Goal: Task Accomplishment & Management: Complete application form

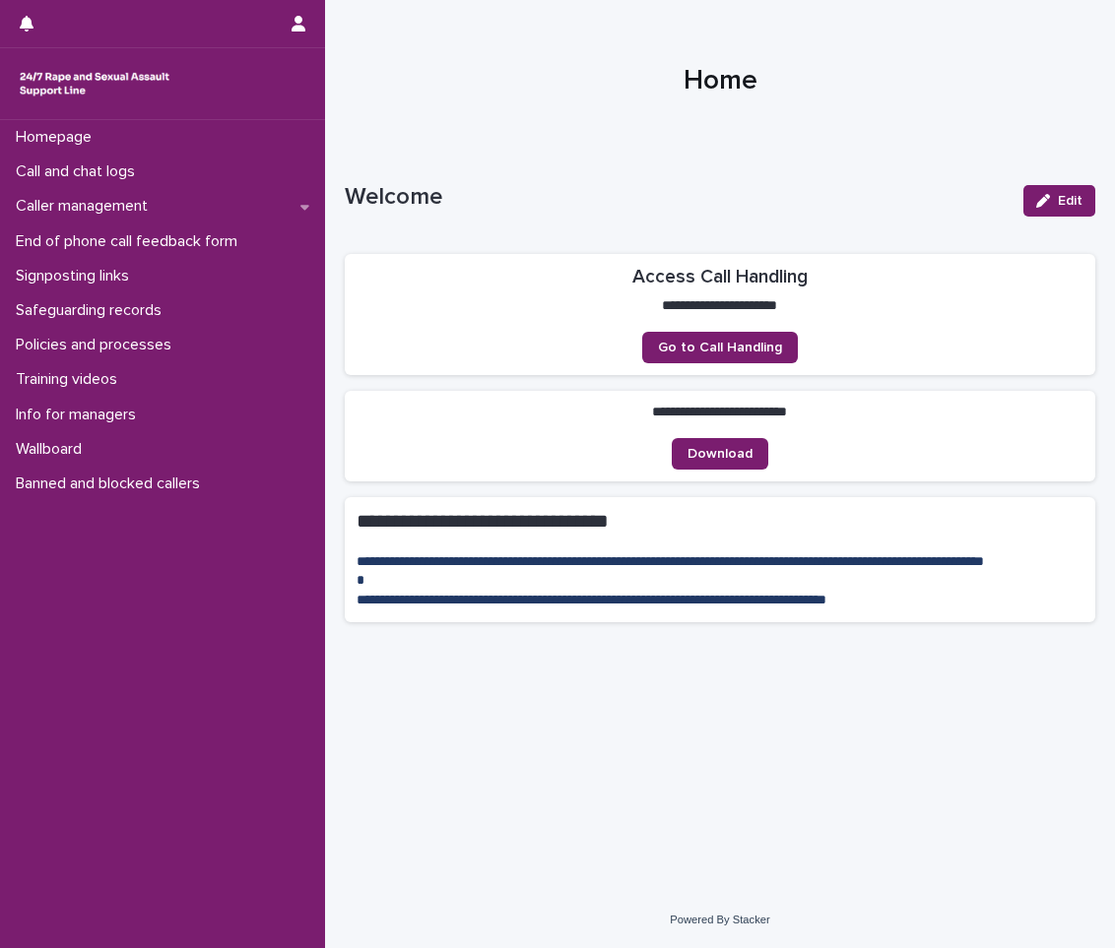
click at [557, 111] on div at bounding box center [720, 73] width 790 height 148
click at [196, 155] on div "Call and chat logs" at bounding box center [162, 172] width 325 height 34
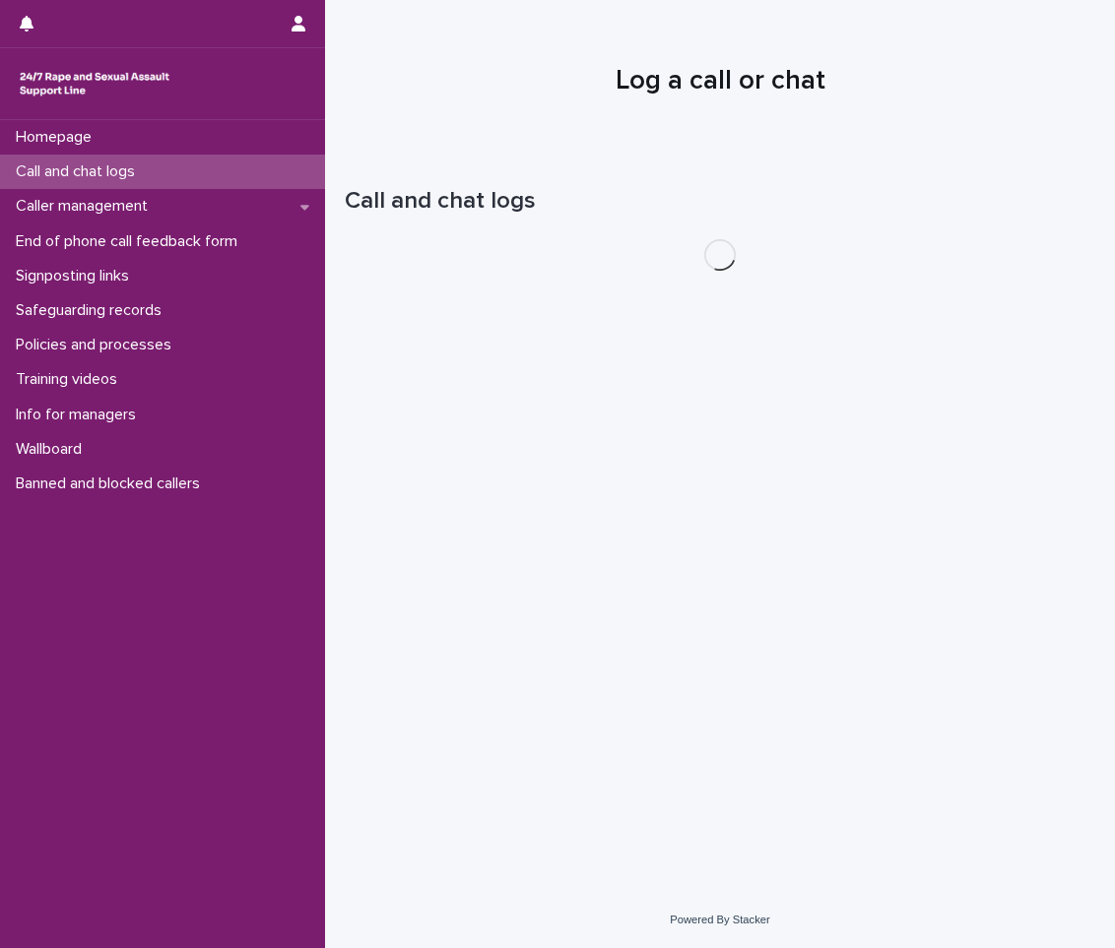
click at [196, 155] on div "Call and chat logs" at bounding box center [162, 172] width 325 height 34
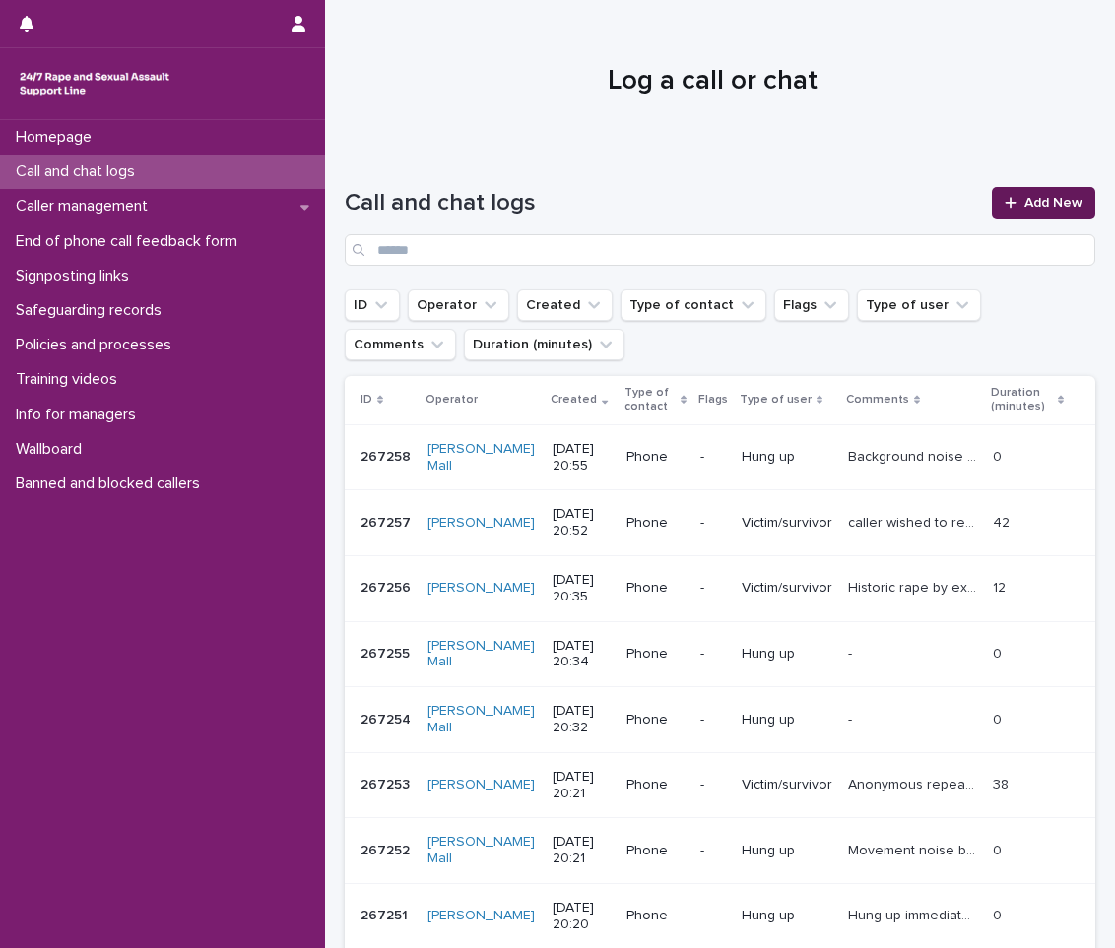
click at [1060, 202] on span "Add New" at bounding box center [1053, 203] width 58 height 14
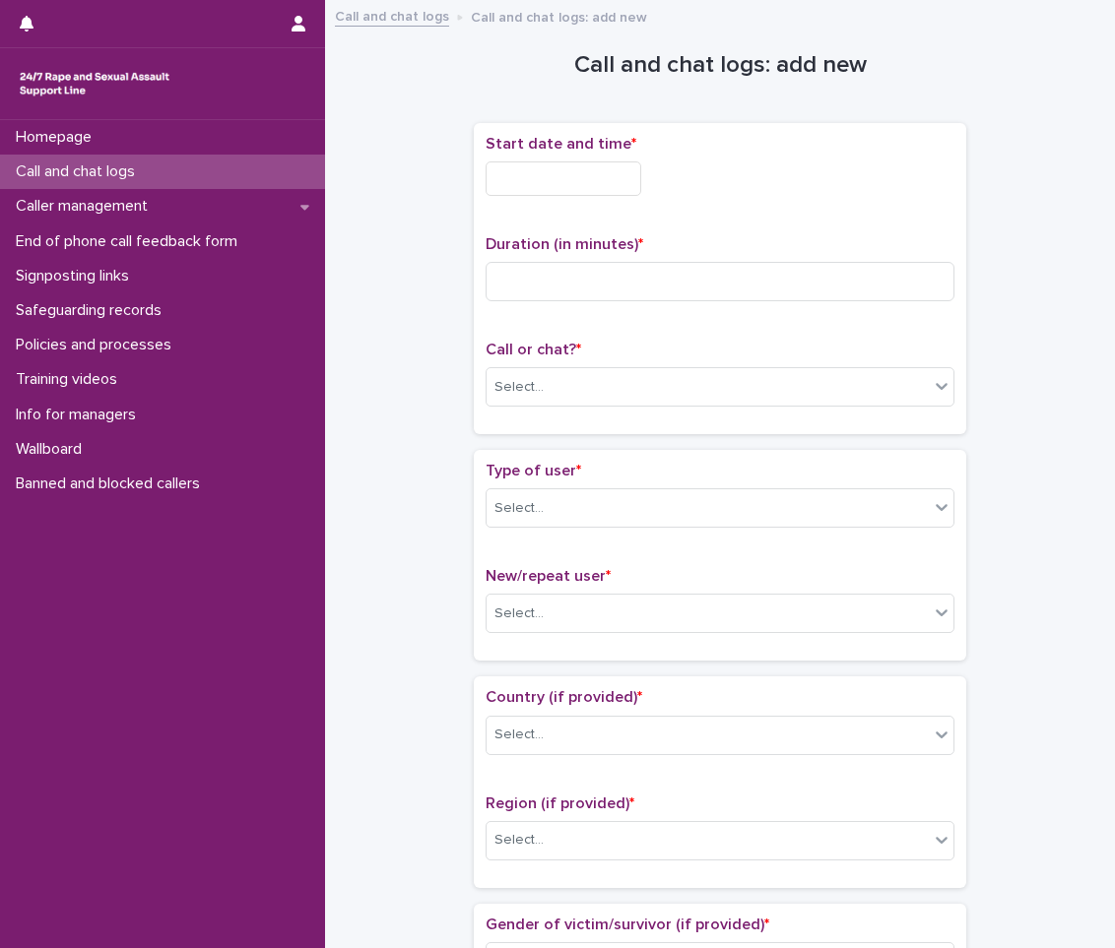
click at [621, 163] on input "text" at bounding box center [563, 178] width 156 height 34
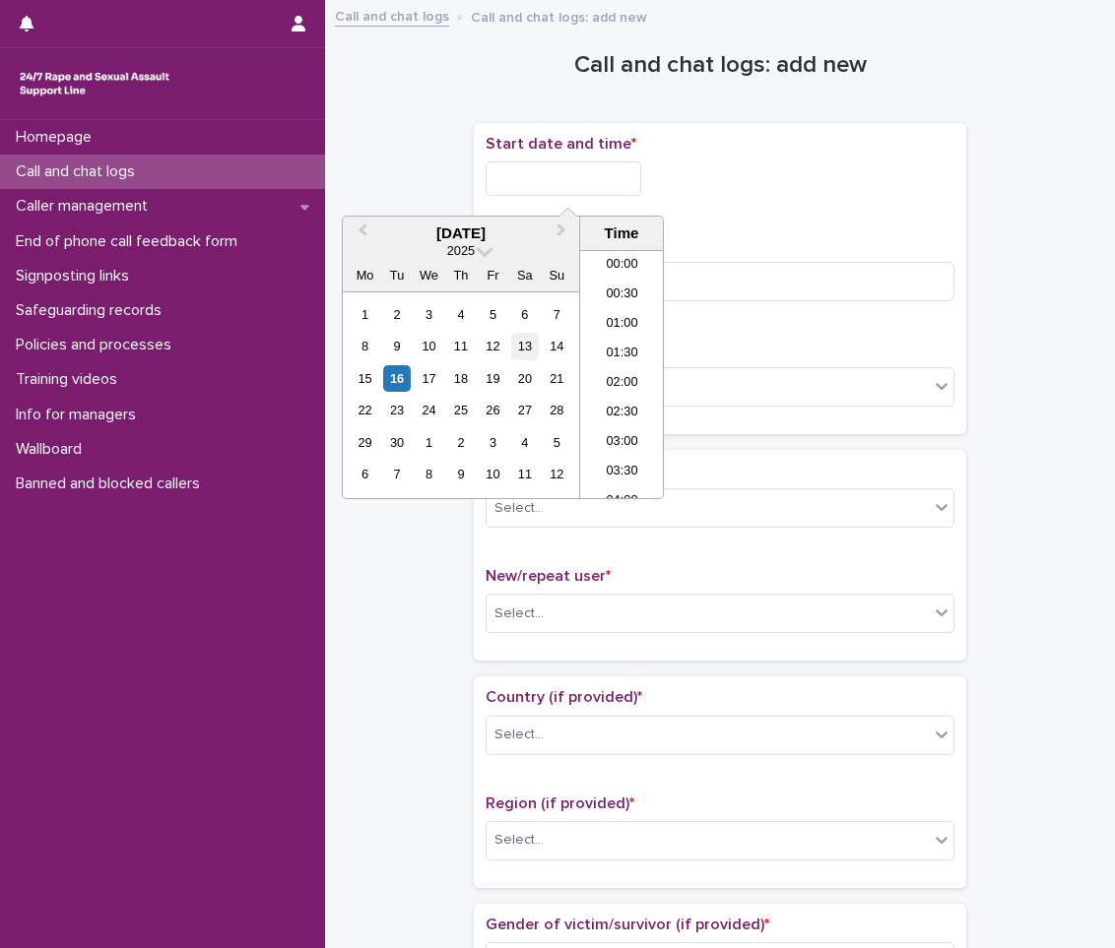
scroll to position [1103, 0]
click at [399, 379] on div "16" at bounding box center [396, 378] width 27 height 27
click at [627, 342] on li "20:00" at bounding box center [622, 345] width 84 height 30
click at [624, 169] on input "**********" at bounding box center [563, 178] width 156 height 34
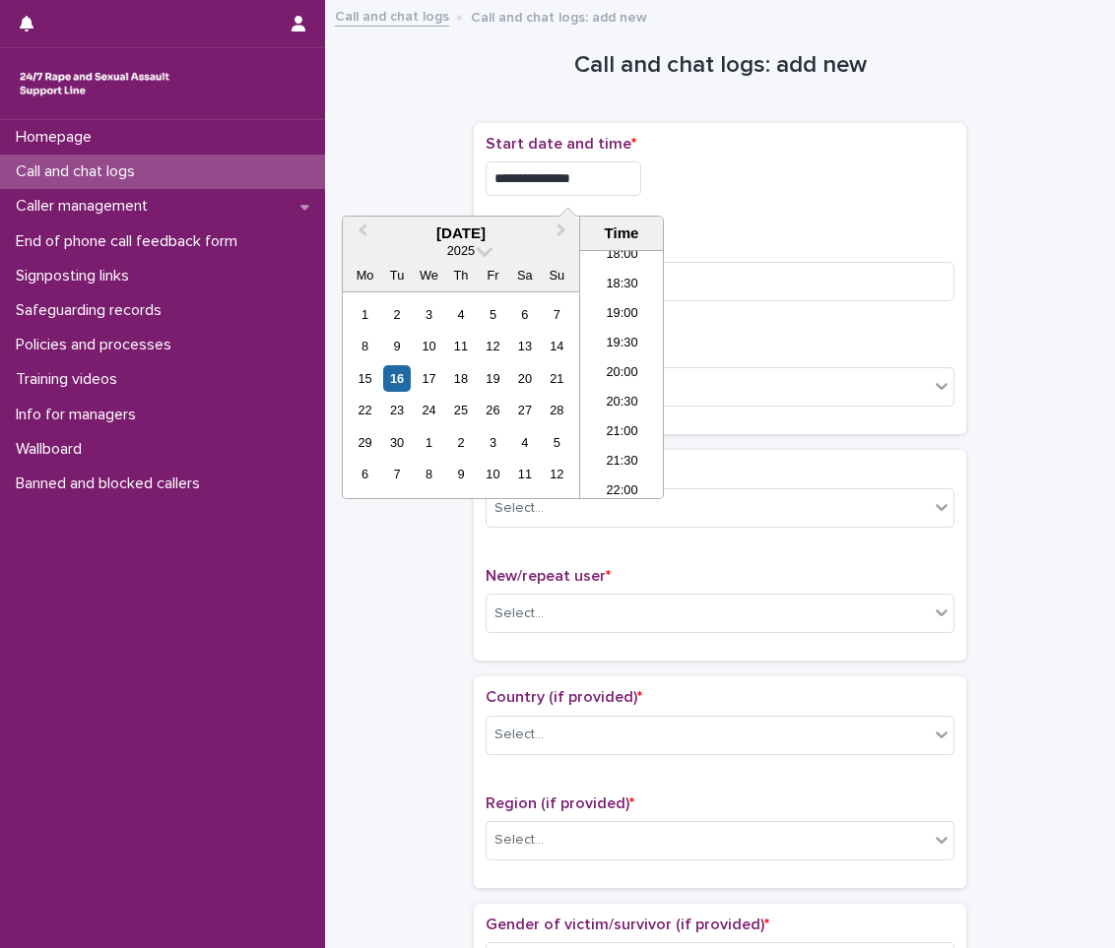
type input "**********"
click at [860, 211] on div "**********" at bounding box center [719, 173] width 469 height 77
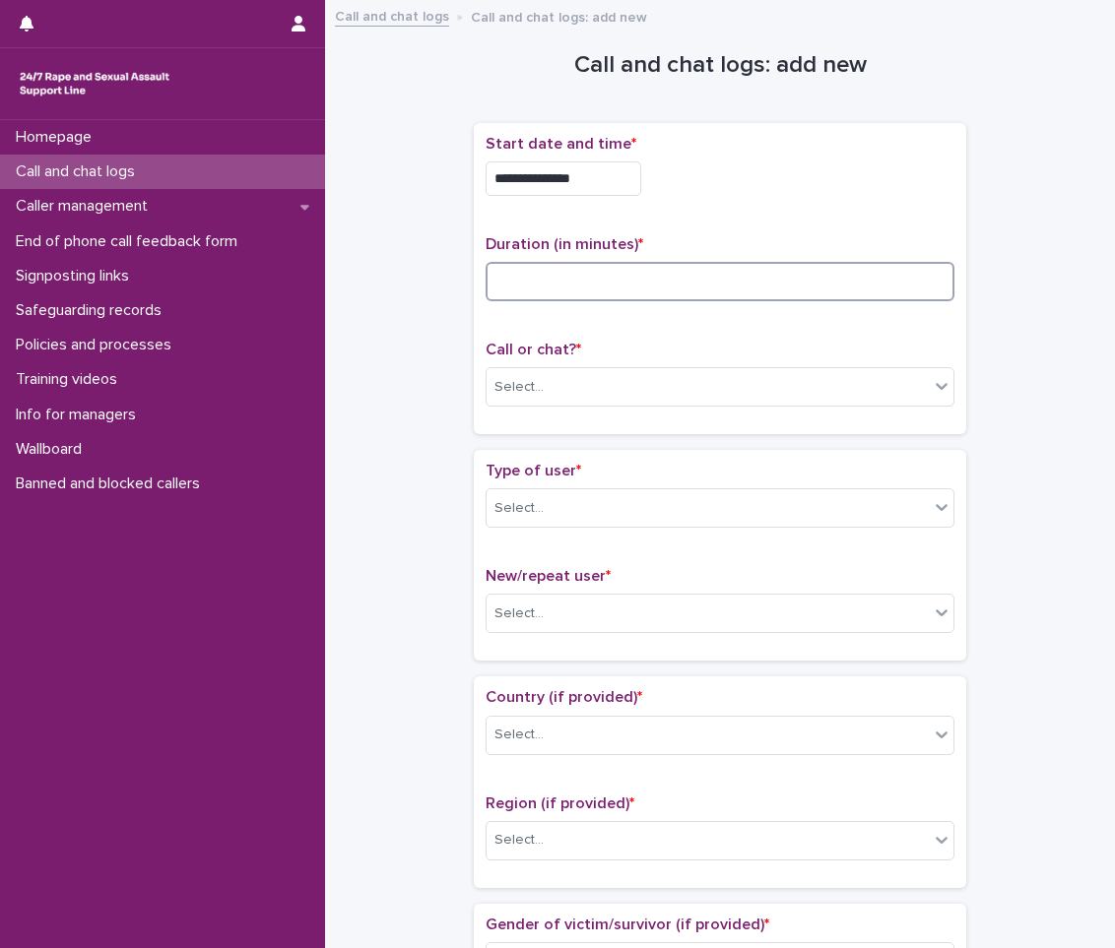
click at [762, 283] on input at bounding box center [719, 281] width 469 height 39
type input "**"
click at [768, 394] on div "Select..." at bounding box center [707, 387] width 442 height 32
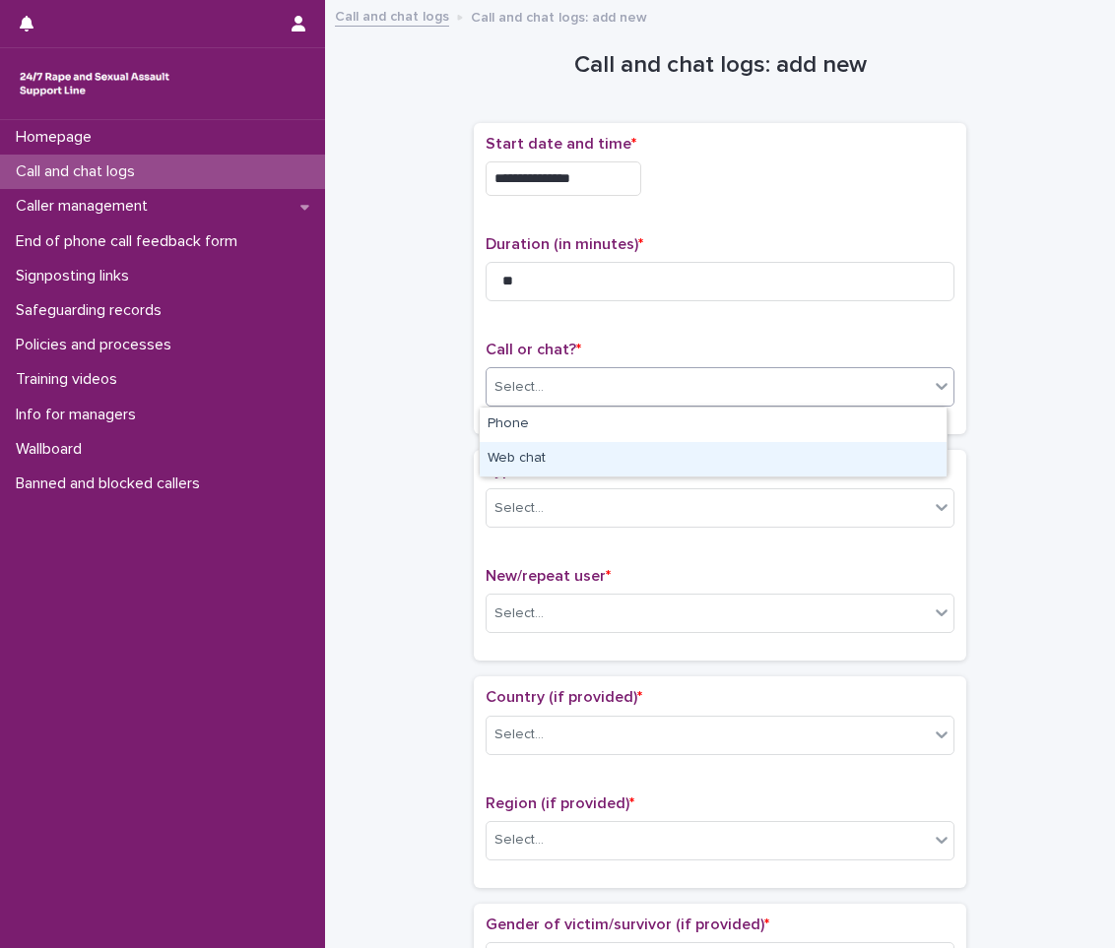
click at [747, 470] on div "Web chat" at bounding box center [713, 459] width 467 height 34
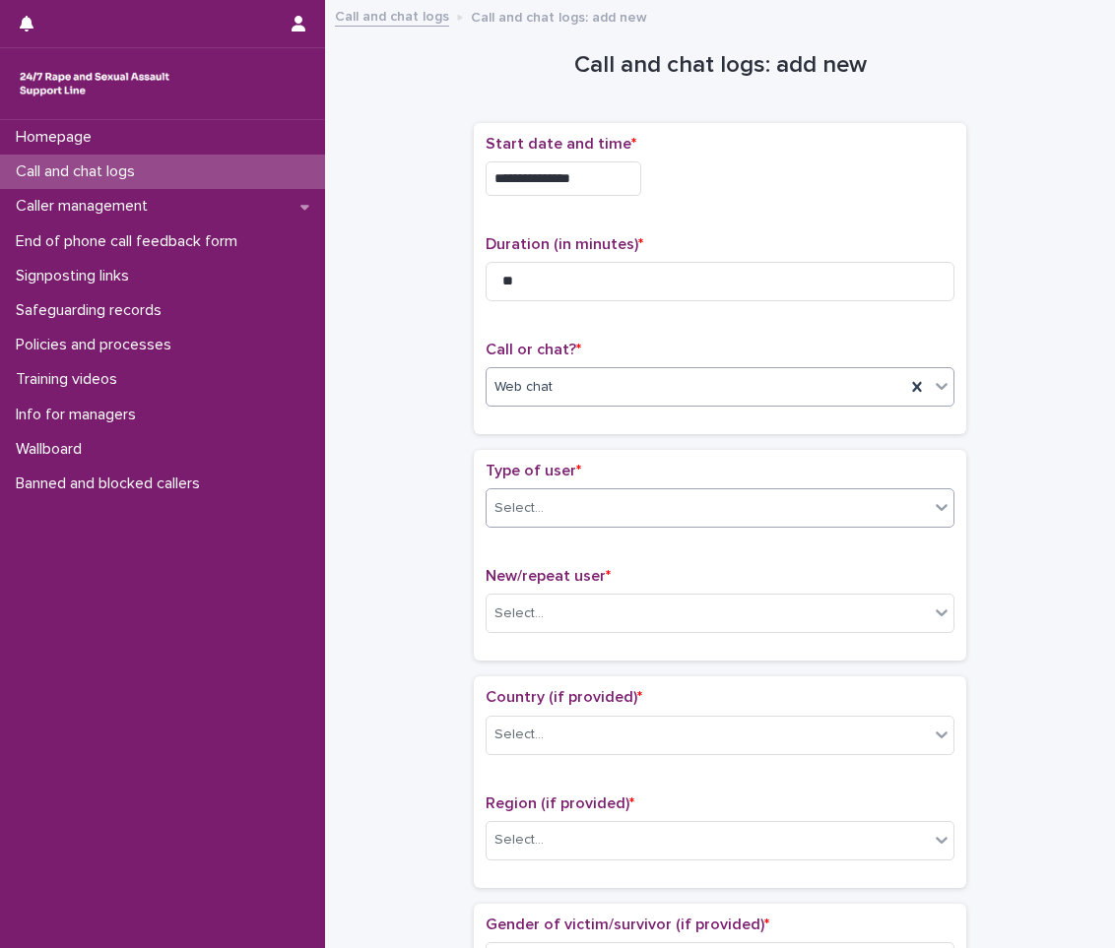
drag, startPoint x: 685, startPoint y: 525, endPoint x: 687, endPoint y: 513, distance: 12.0
click at [685, 519] on div "Select..." at bounding box center [719, 507] width 469 height 39
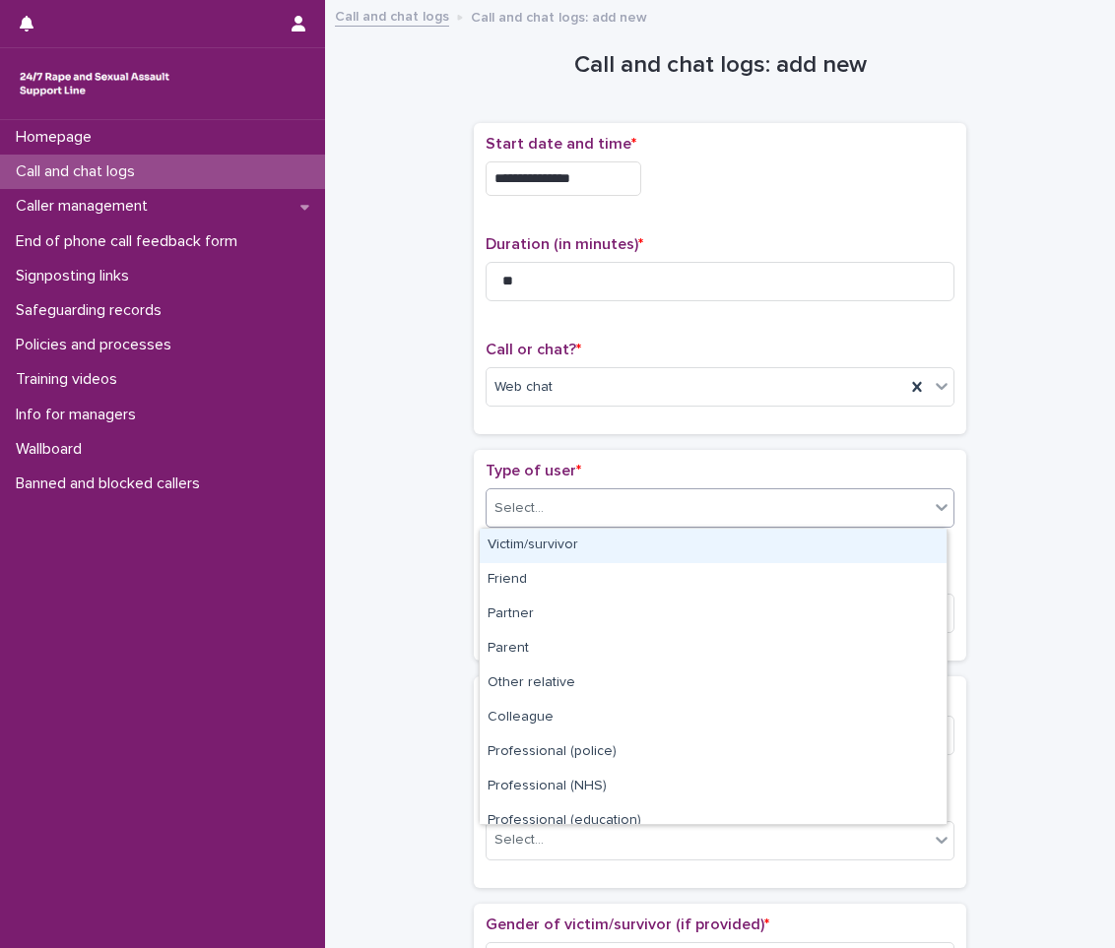
click at [663, 553] on div "Victim/survivor" at bounding box center [713, 546] width 467 height 34
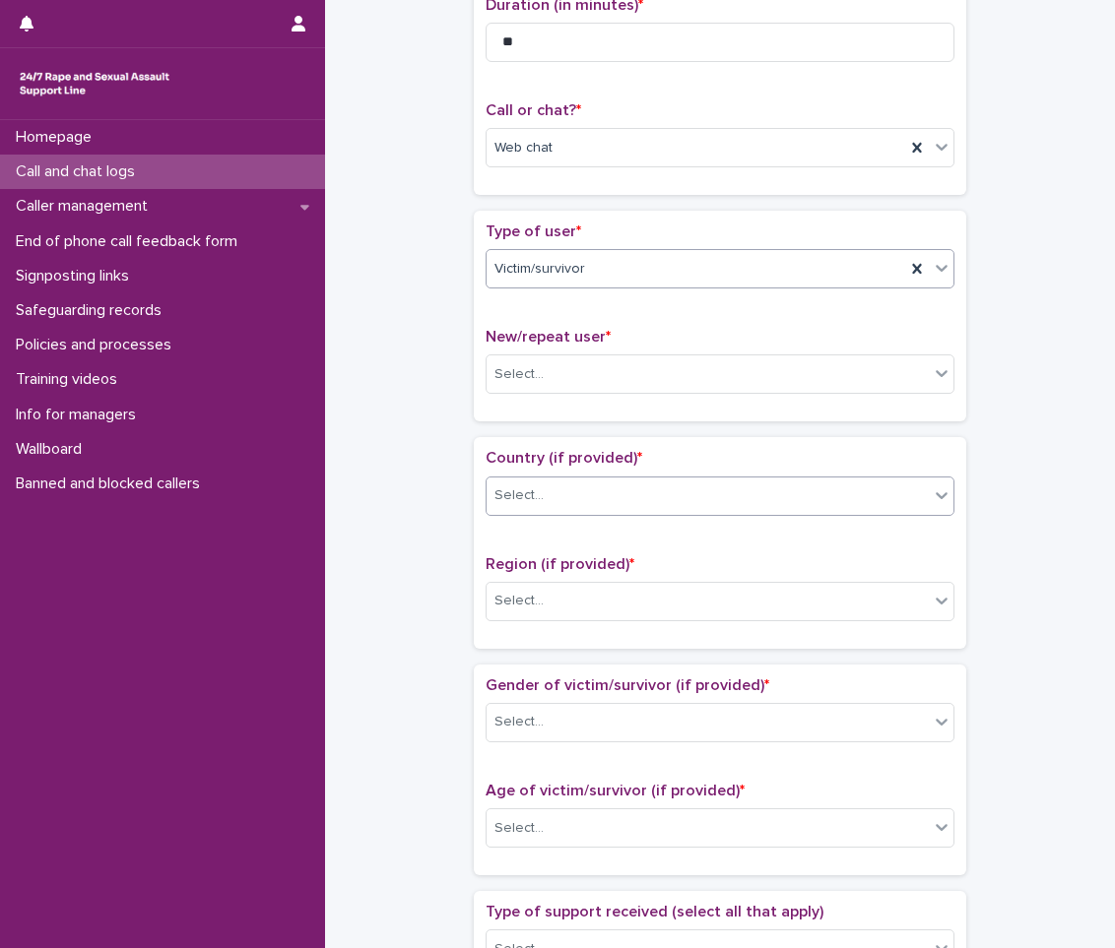
scroll to position [295, 0]
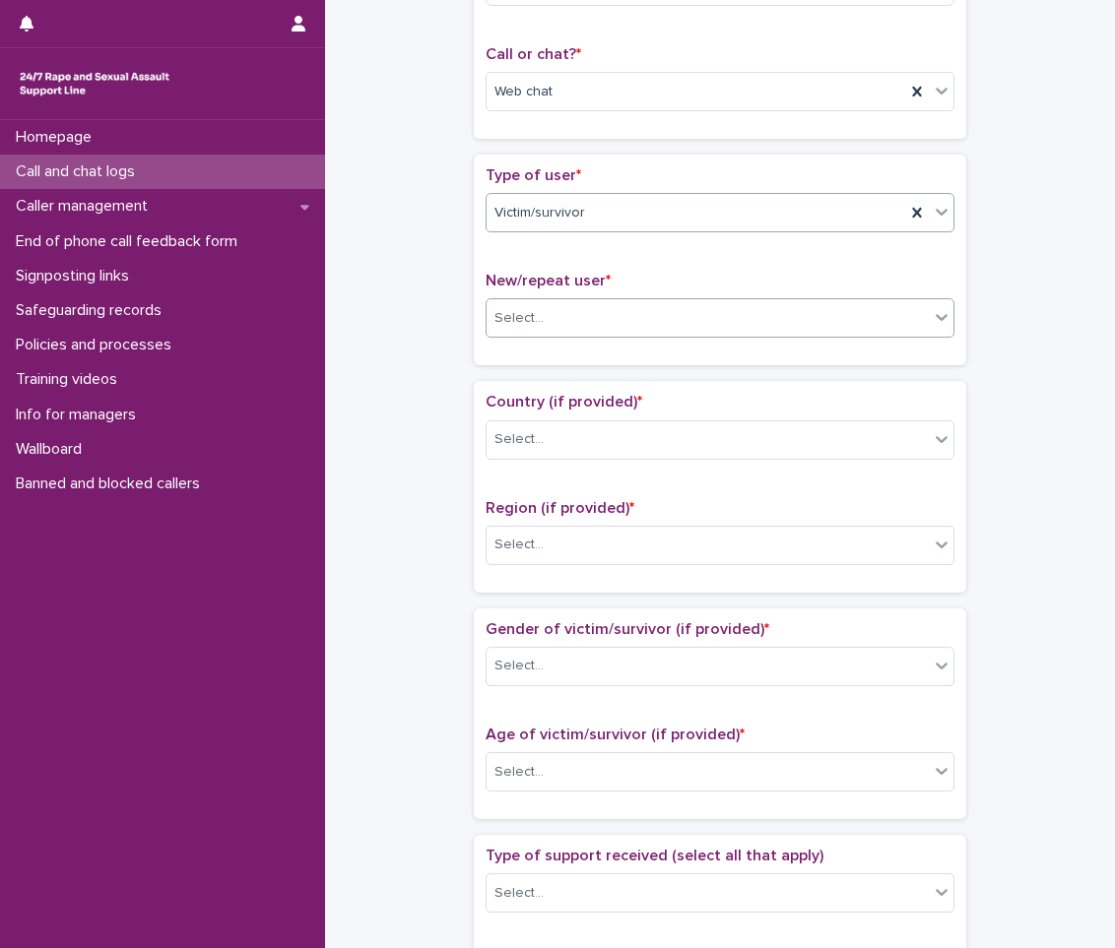
click at [714, 326] on div "Select..." at bounding box center [707, 318] width 442 height 32
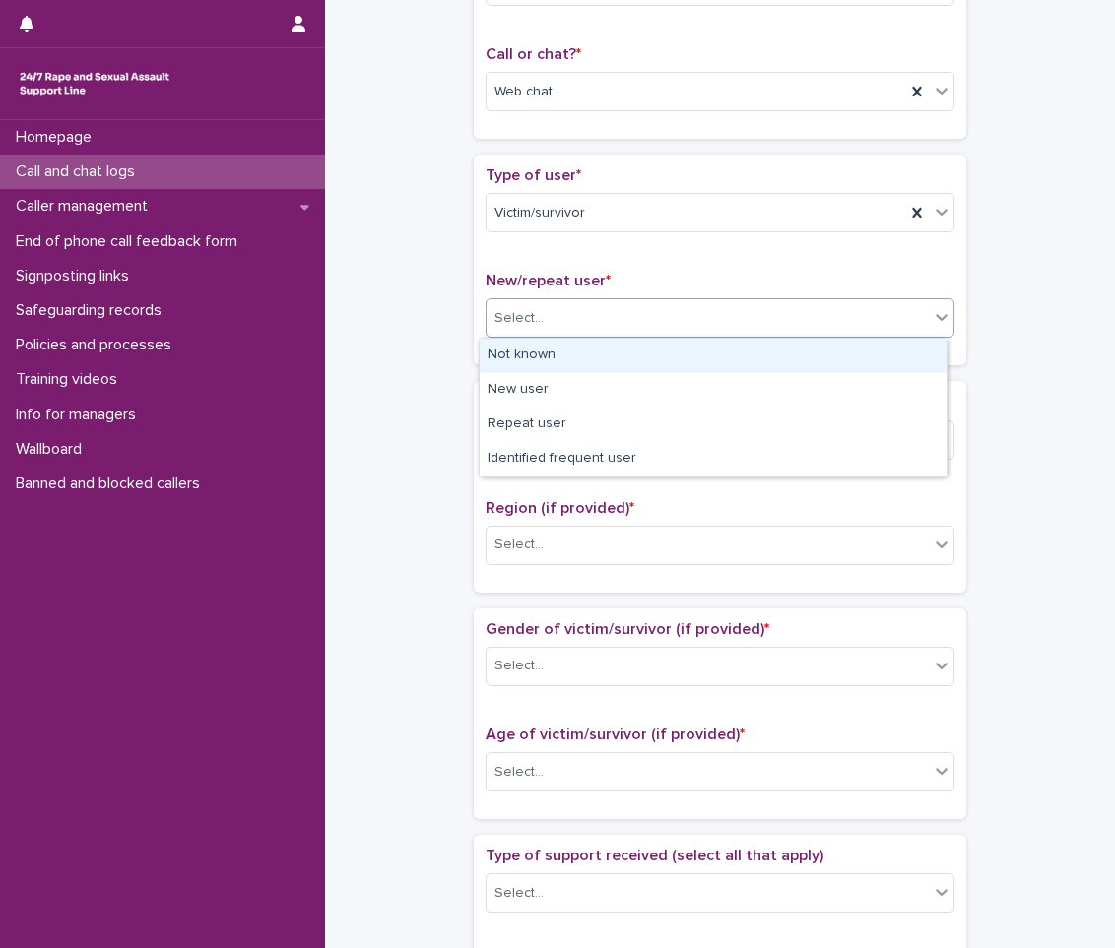
click at [695, 352] on div "Not known" at bounding box center [713, 356] width 467 height 34
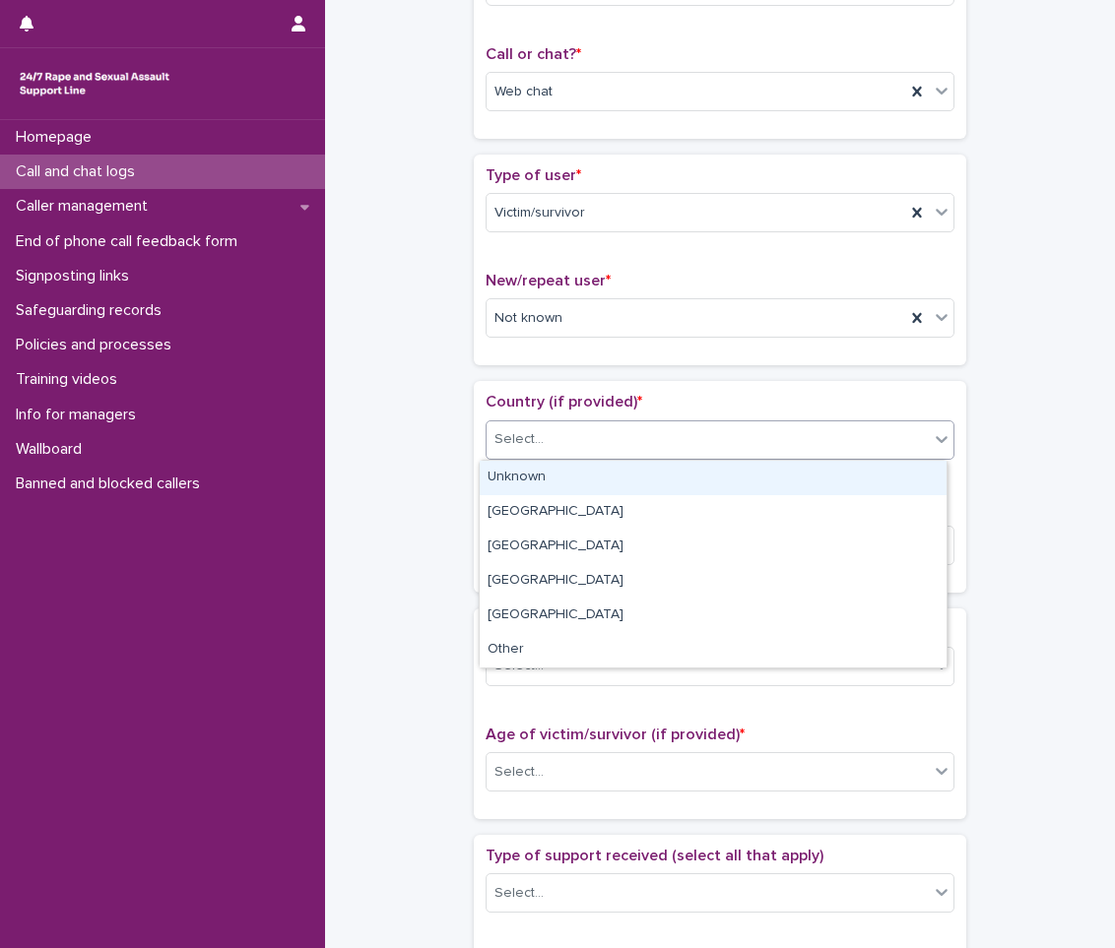
click at [706, 442] on div "Select..." at bounding box center [707, 439] width 442 height 32
click at [695, 488] on div "Unknown" at bounding box center [713, 478] width 467 height 34
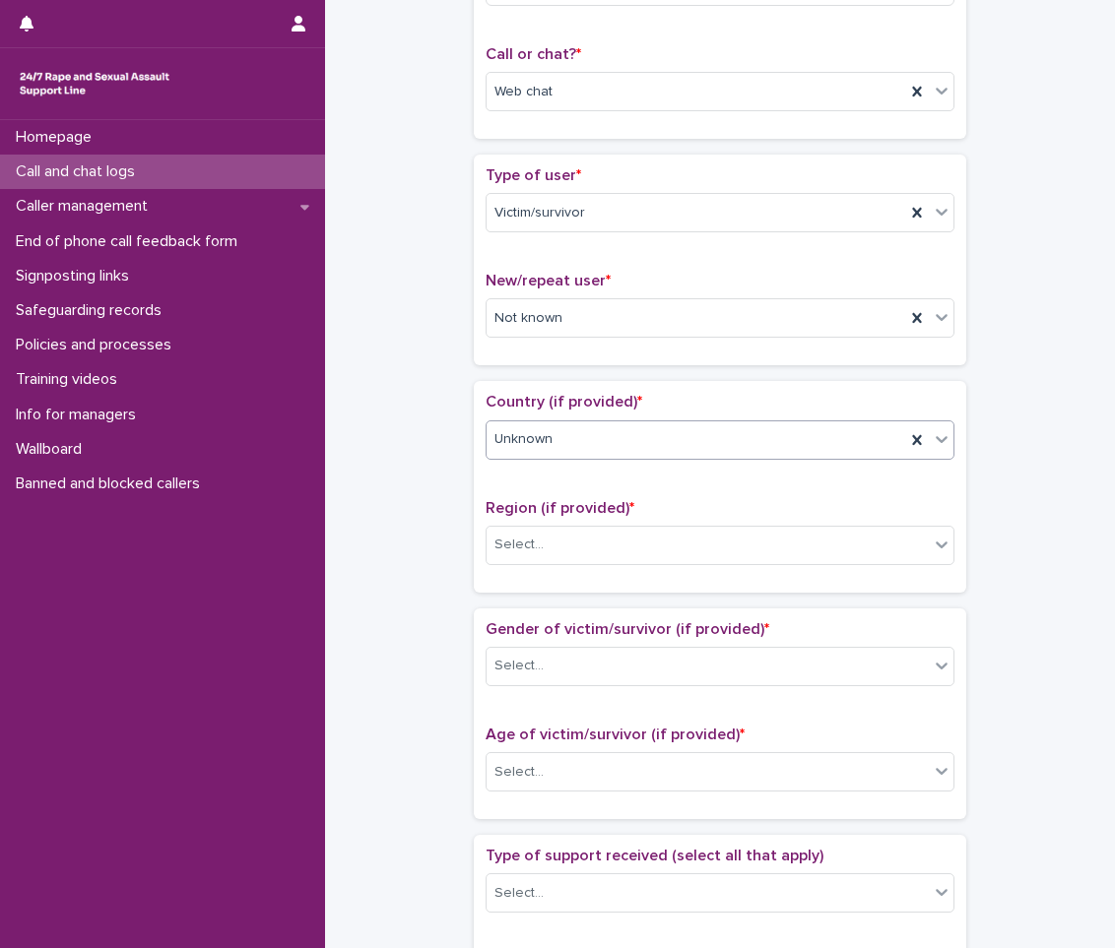
scroll to position [591, 0]
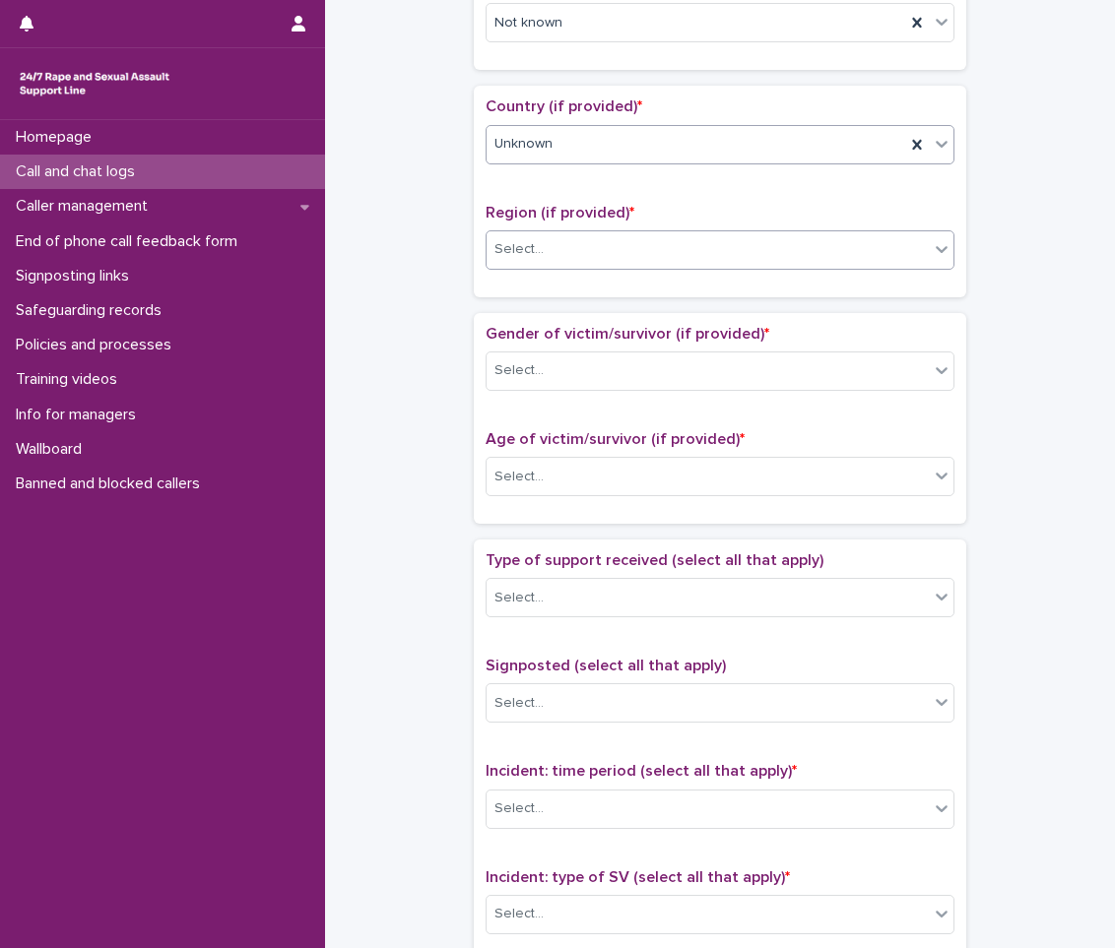
click at [727, 267] on div "Select..." at bounding box center [719, 249] width 469 height 39
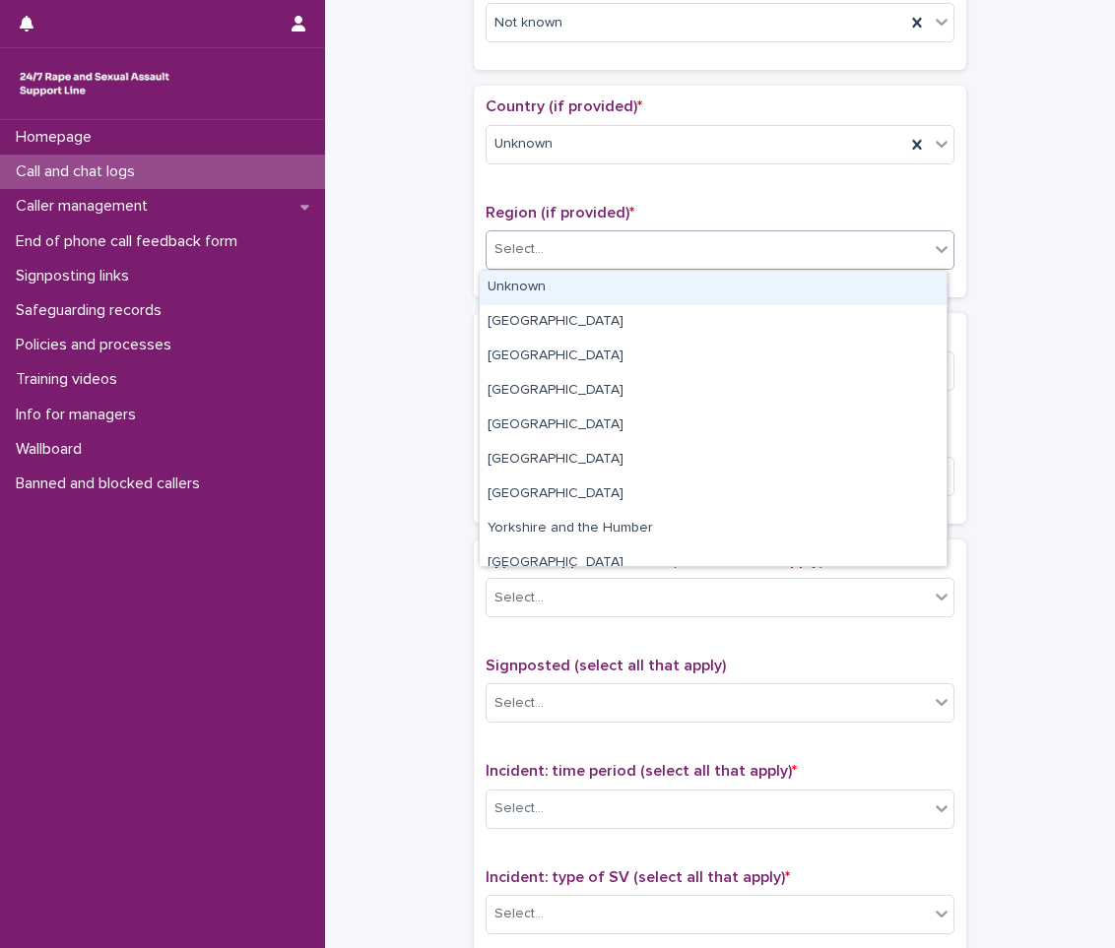
click at [699, 285] on div "Unknown" at bounding box center [713, 288] width 467 height 34
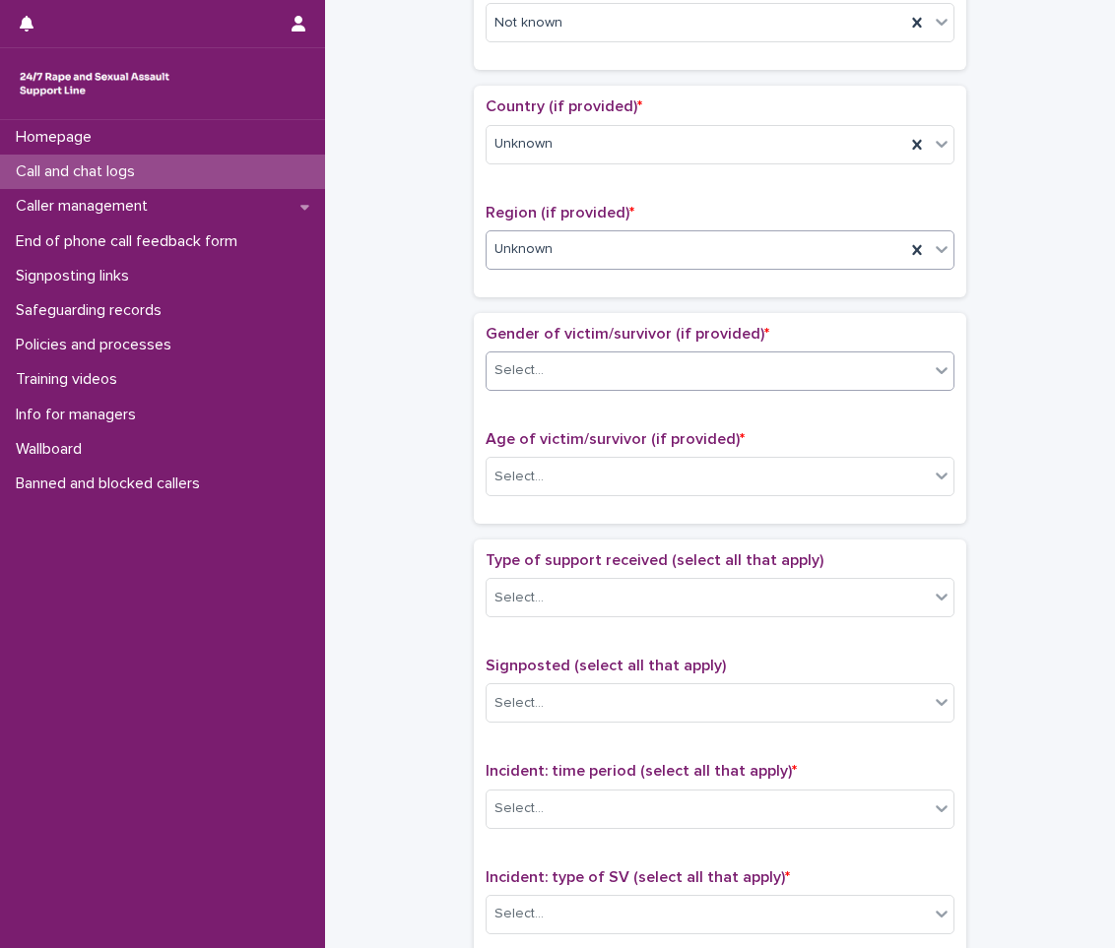
click at [713, 371] on div "Select..." at bounding box center [707, 370] width 442 height 32
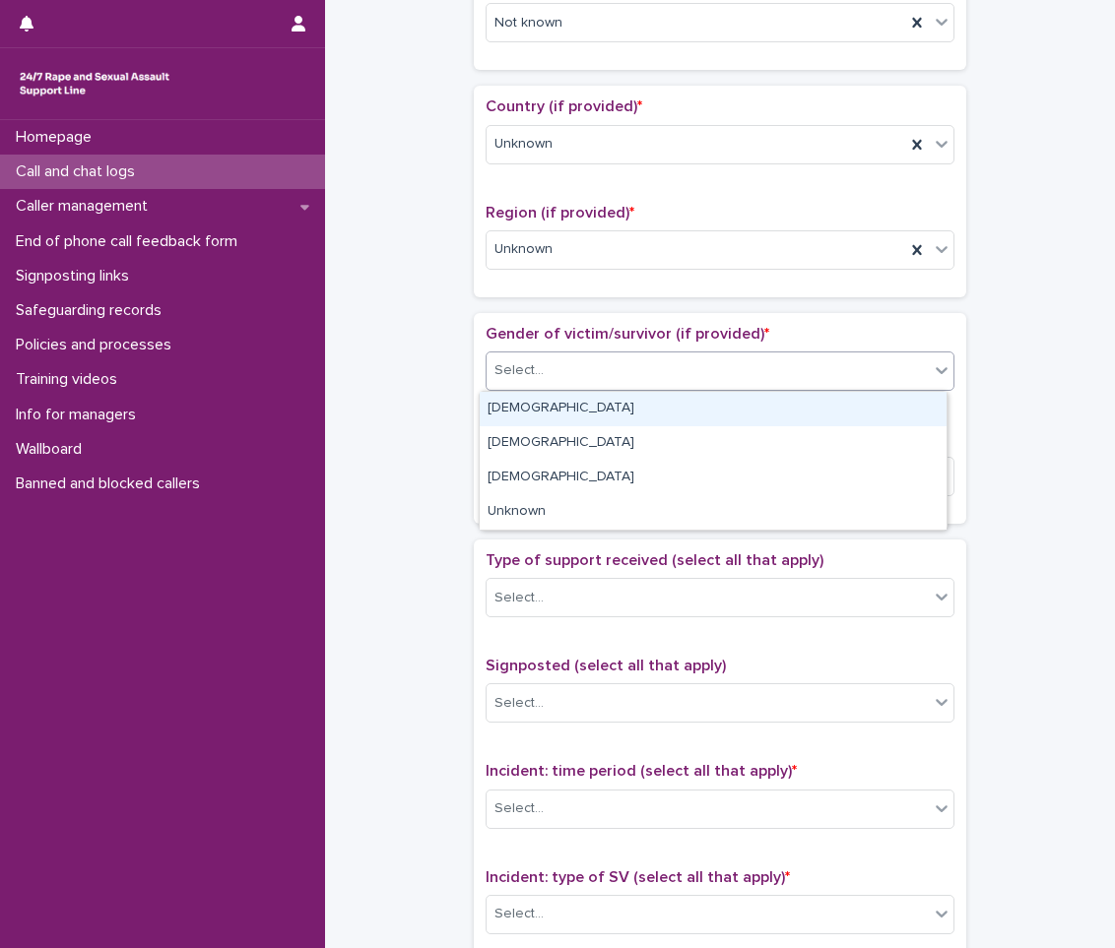
click at [674, 410] on div "[DEMOGRAPHIC_DATA]" at bounding box center [713, 409] width 467 height 34
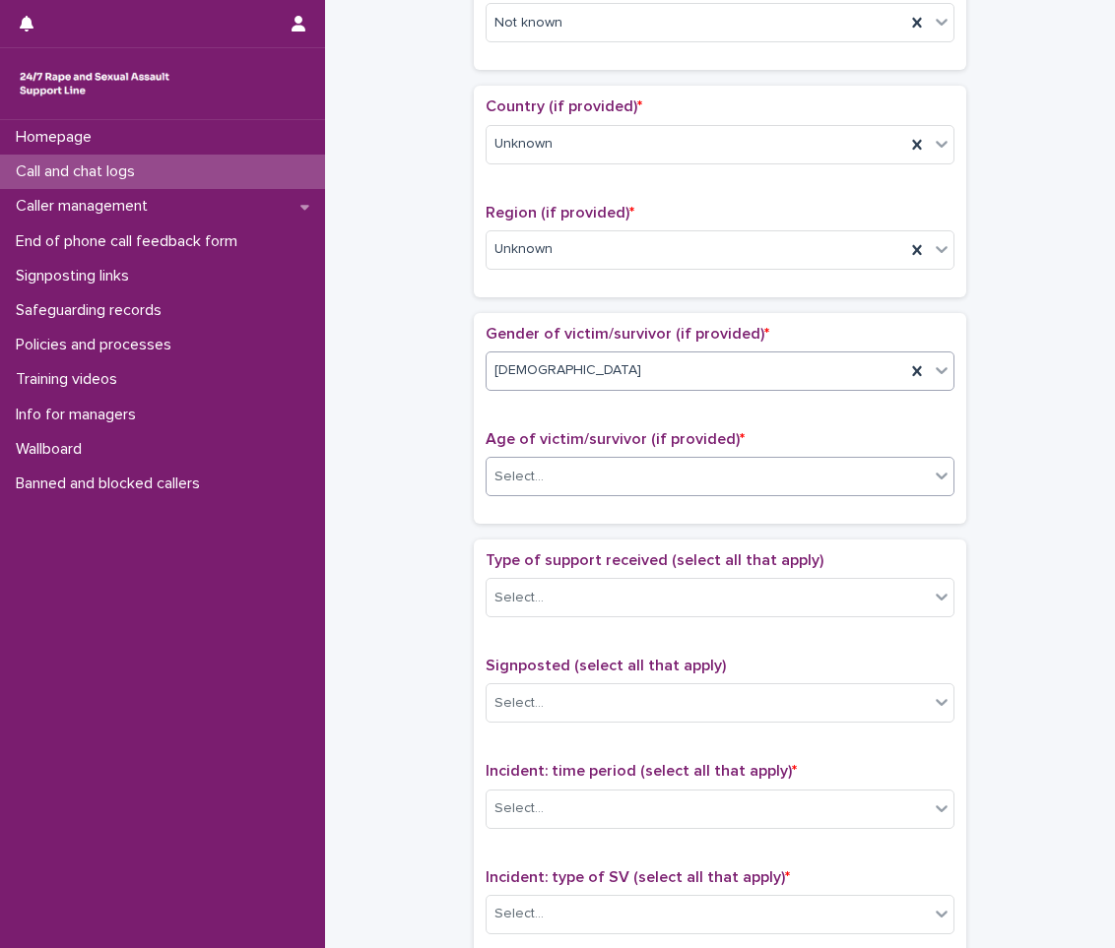
click at [675, 486] on div "Select..." at bounding box center [707, 477] width 442 height 32
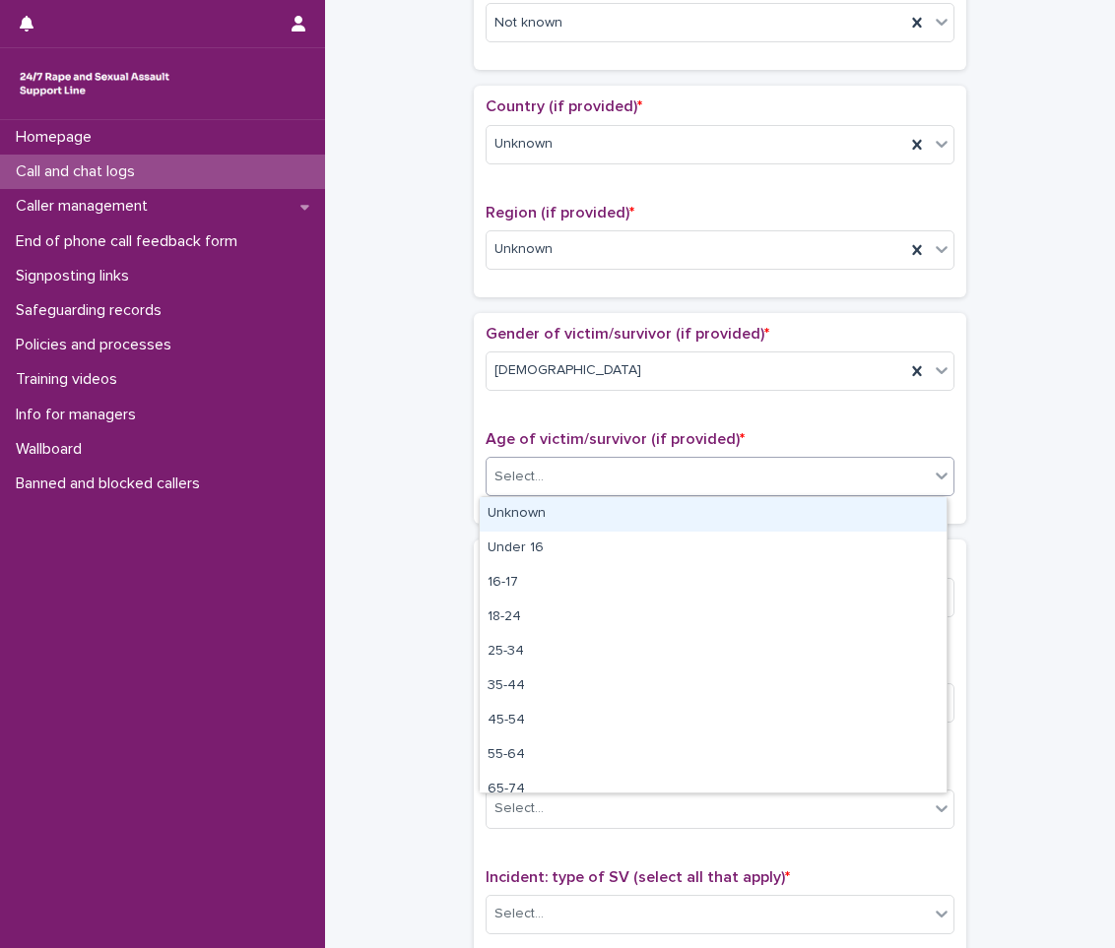
drag, startPoint x: 651, startPoint y: 523, endPoint x: 650, endPoint y: 506, distance: 16.8
click at [651, 524] on div "Unknown" at bounding box center [713, 514] width 467 height 34
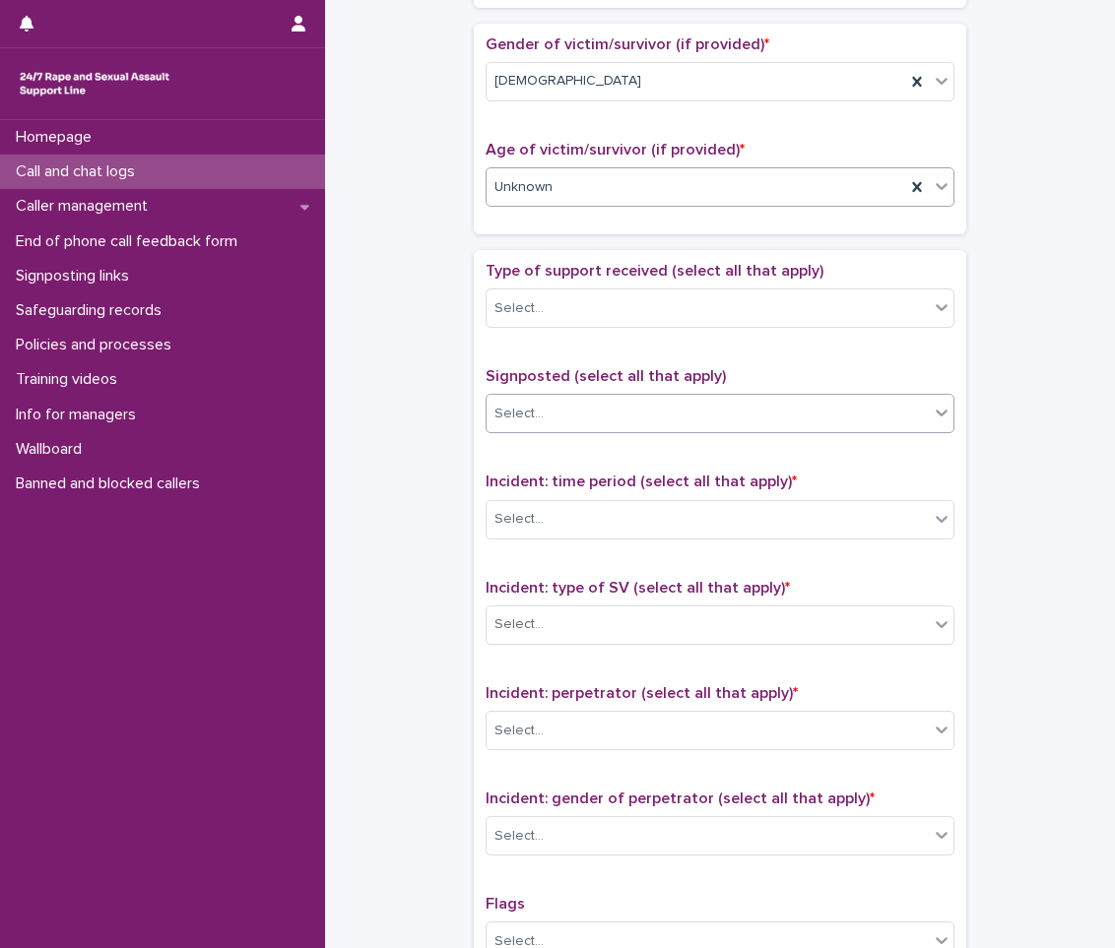
scroll to position [985, 0]
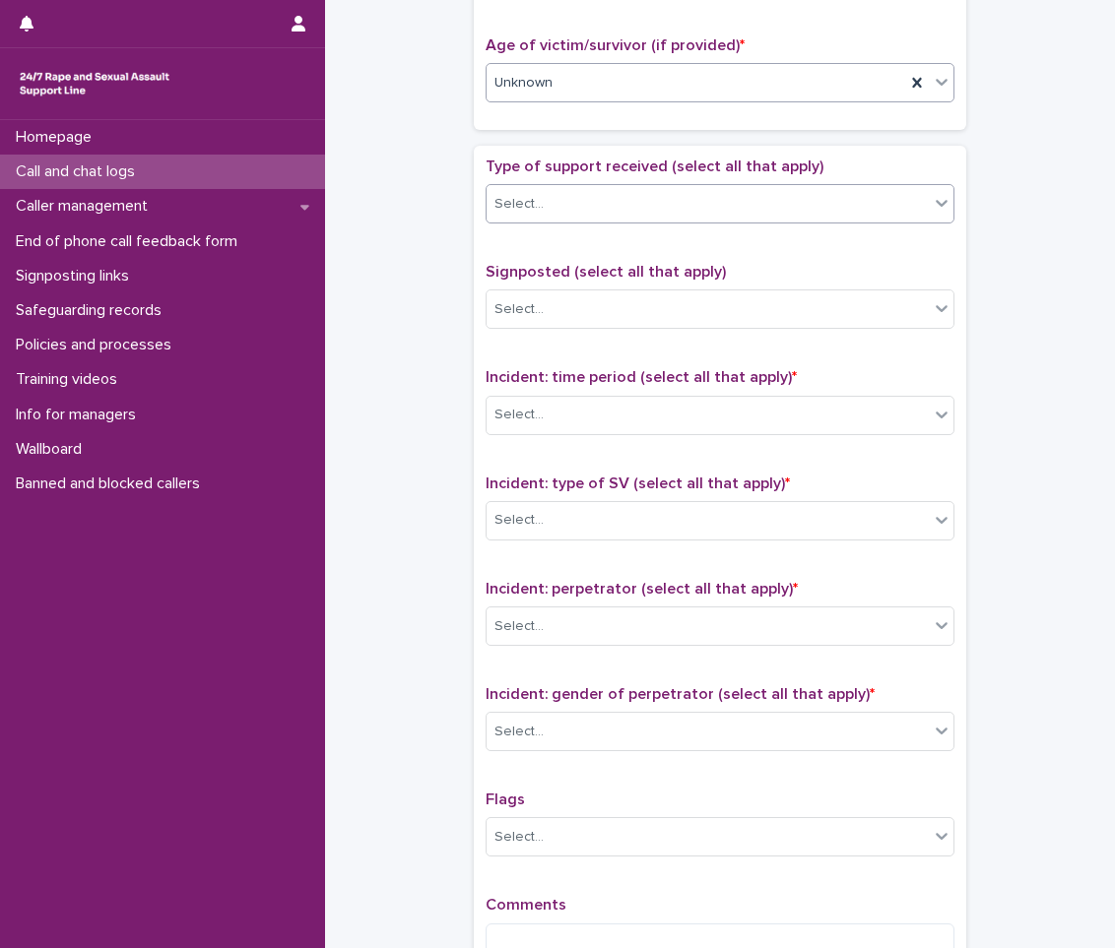
click at [657, 204] on div "Select..." at bounding box center [707, 204] width 442 height 32
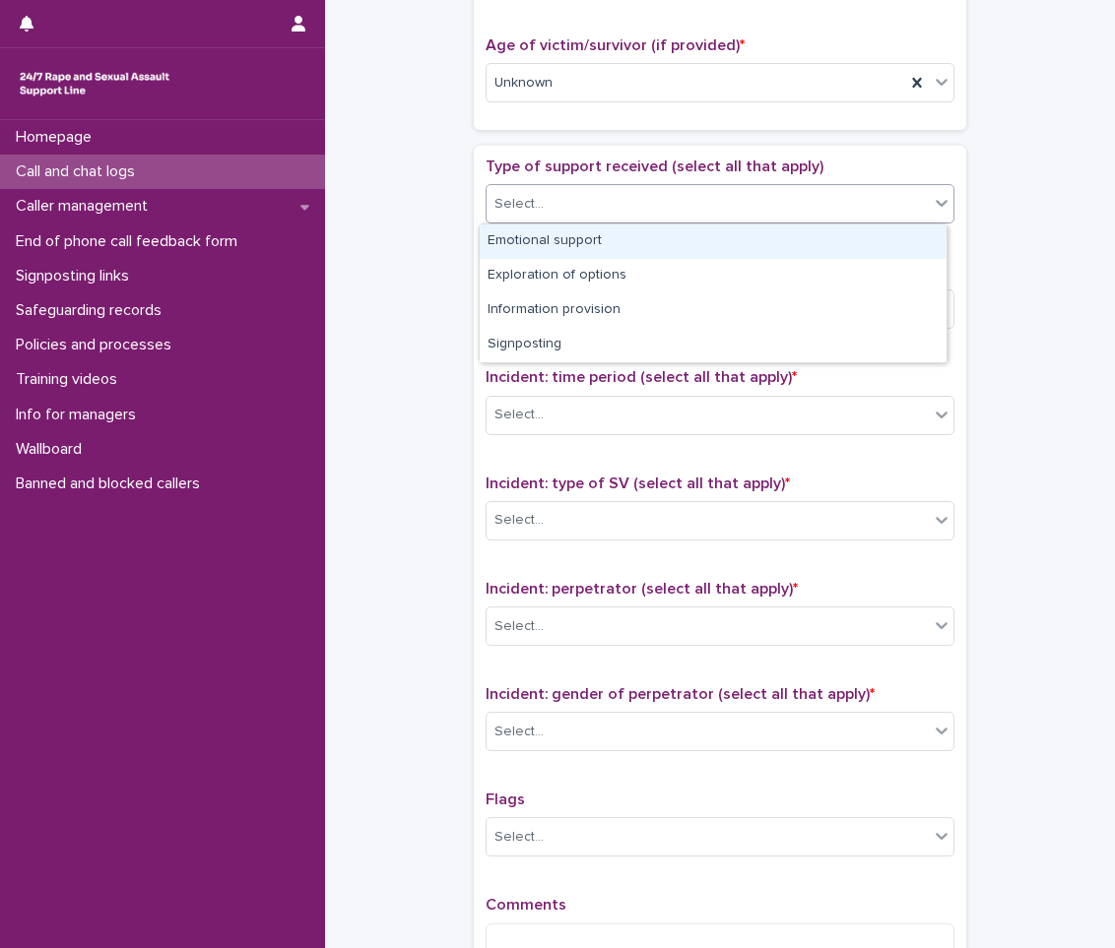
click at [628, 236] on div "Emotional support" at bounding box center [713, 242] width 467 height 34
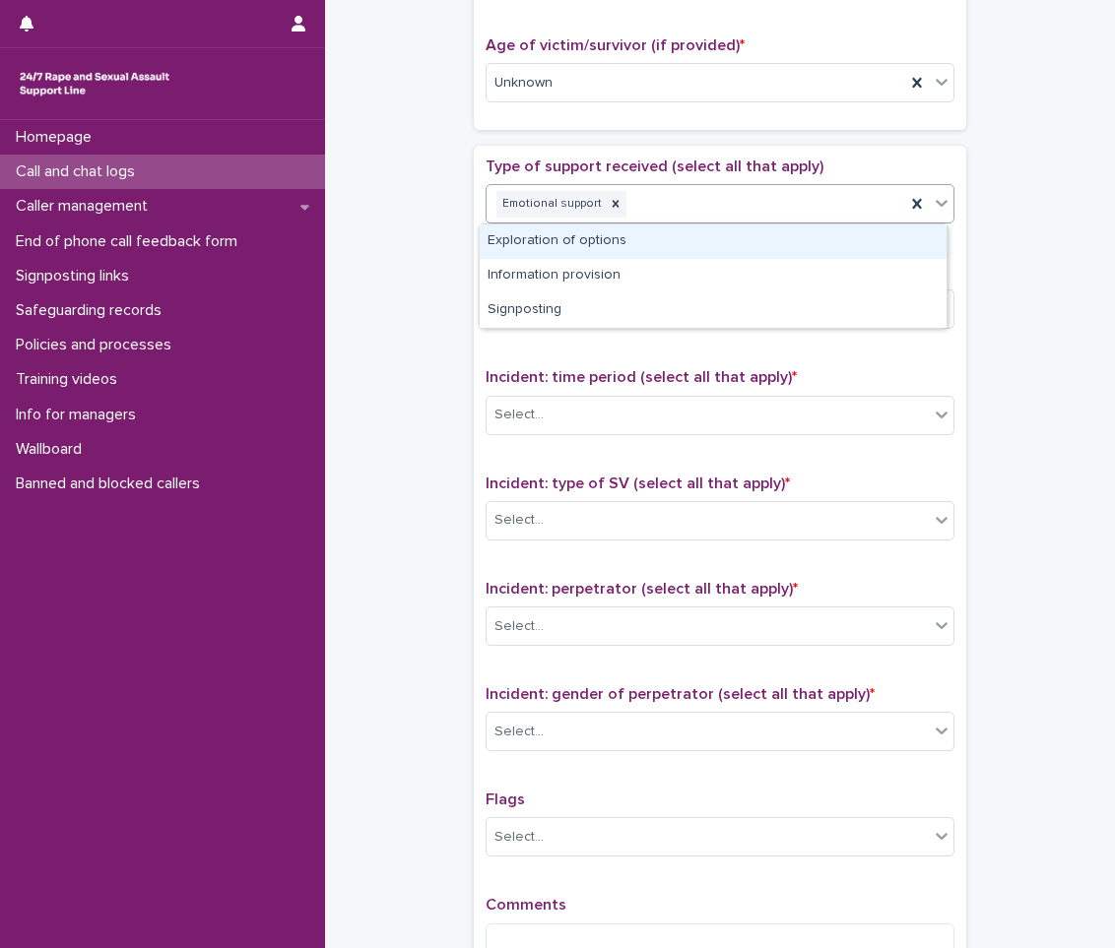
click at [742, 215] on div "Emotional support" at bounding box center [695, 204] width 418 height 34
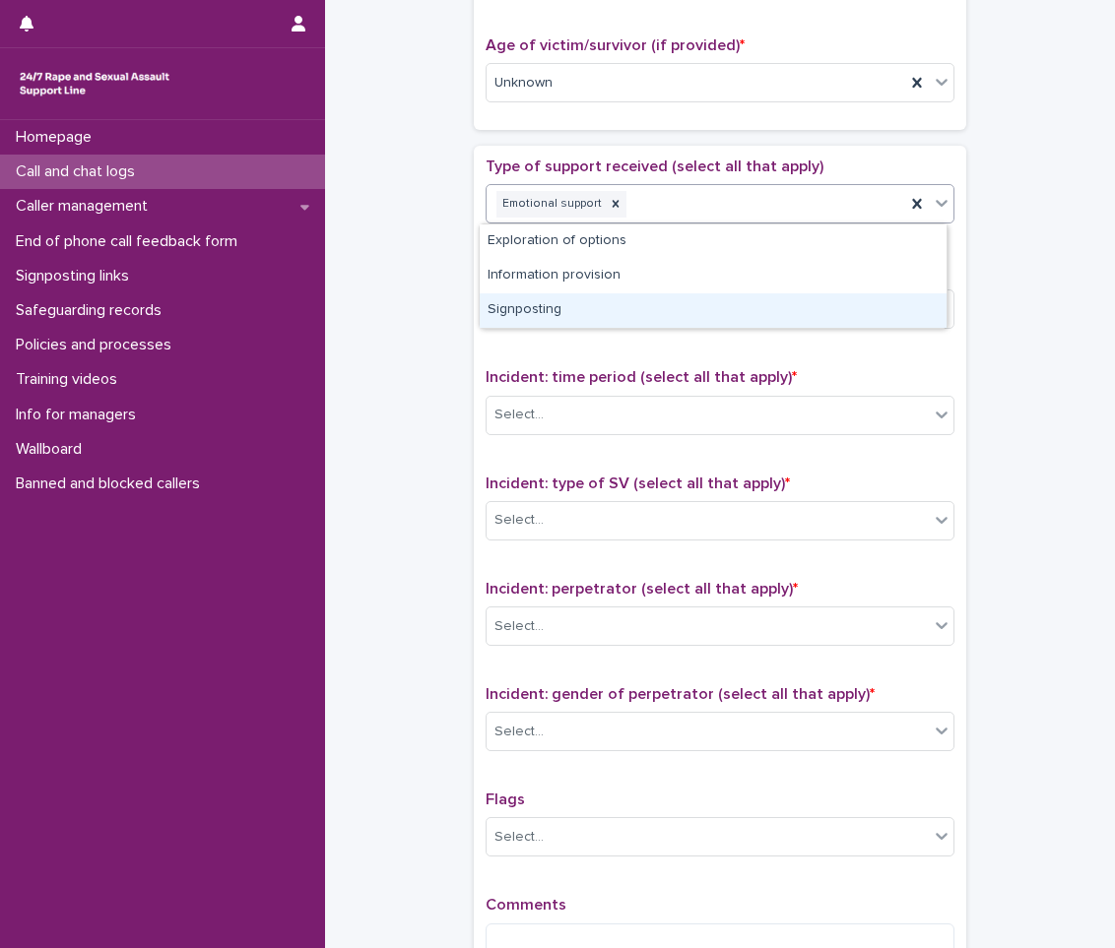
click at [653, 321] on div "Signposting" at bounding box center [713, 310] width 467 height 34
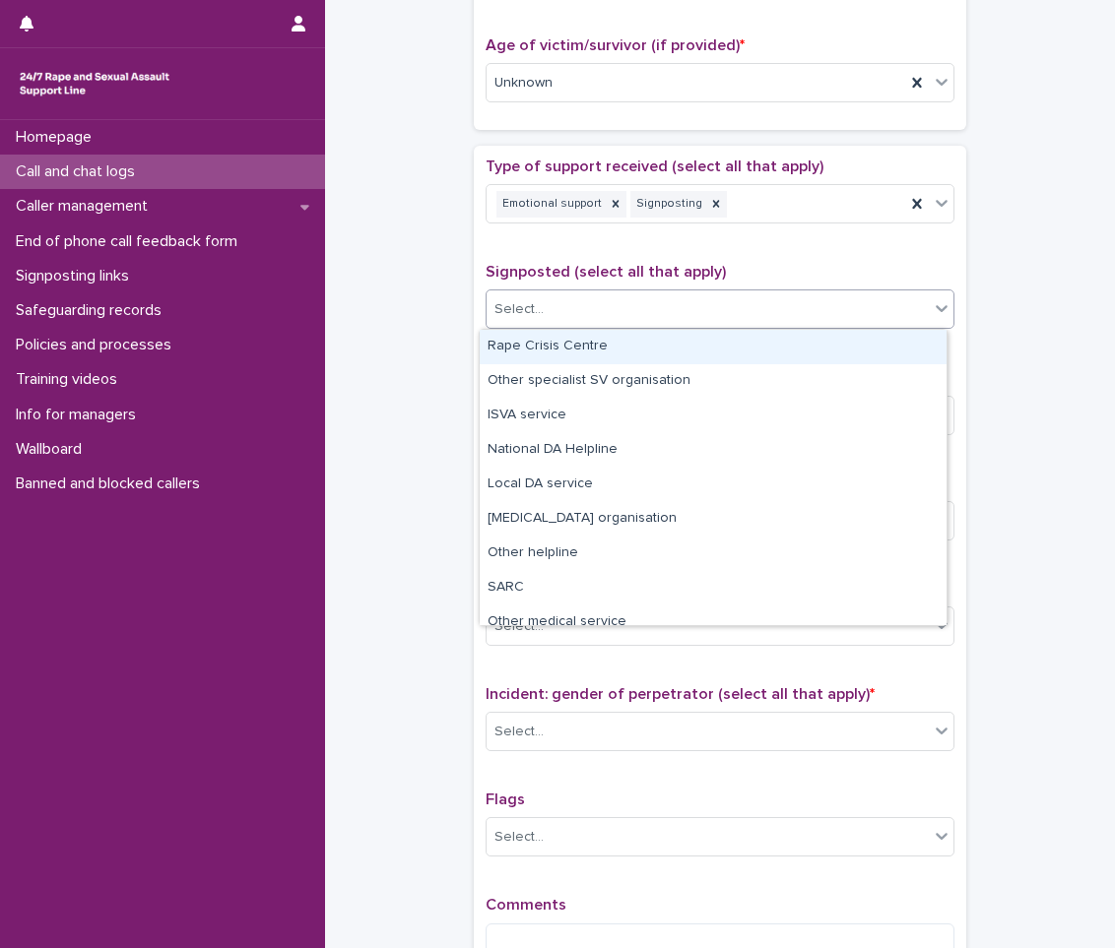
click at [668, 318] on div "Select..." at bounding box center [707, 309] width 442 height 32
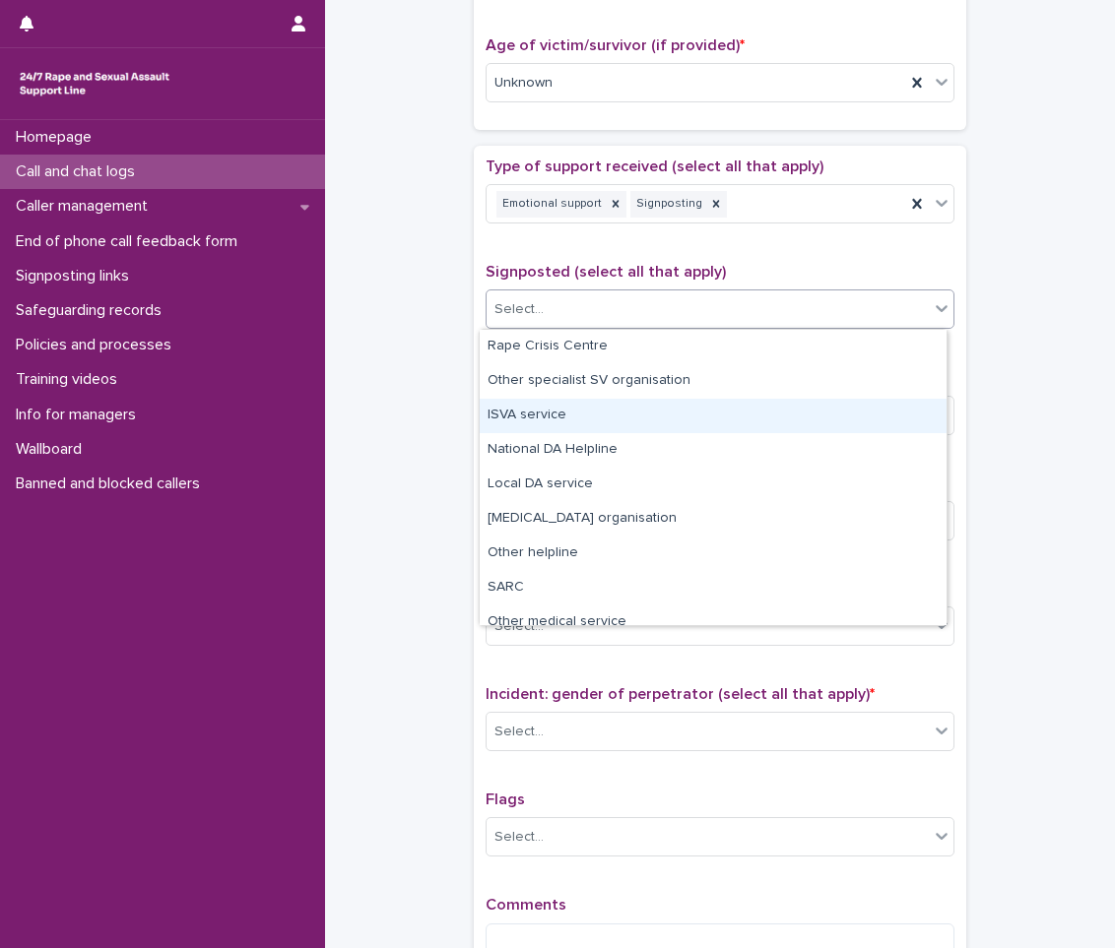
click at [604, 413] on div "ISVA service" at bounding box center [713, 416] width 467 height 34
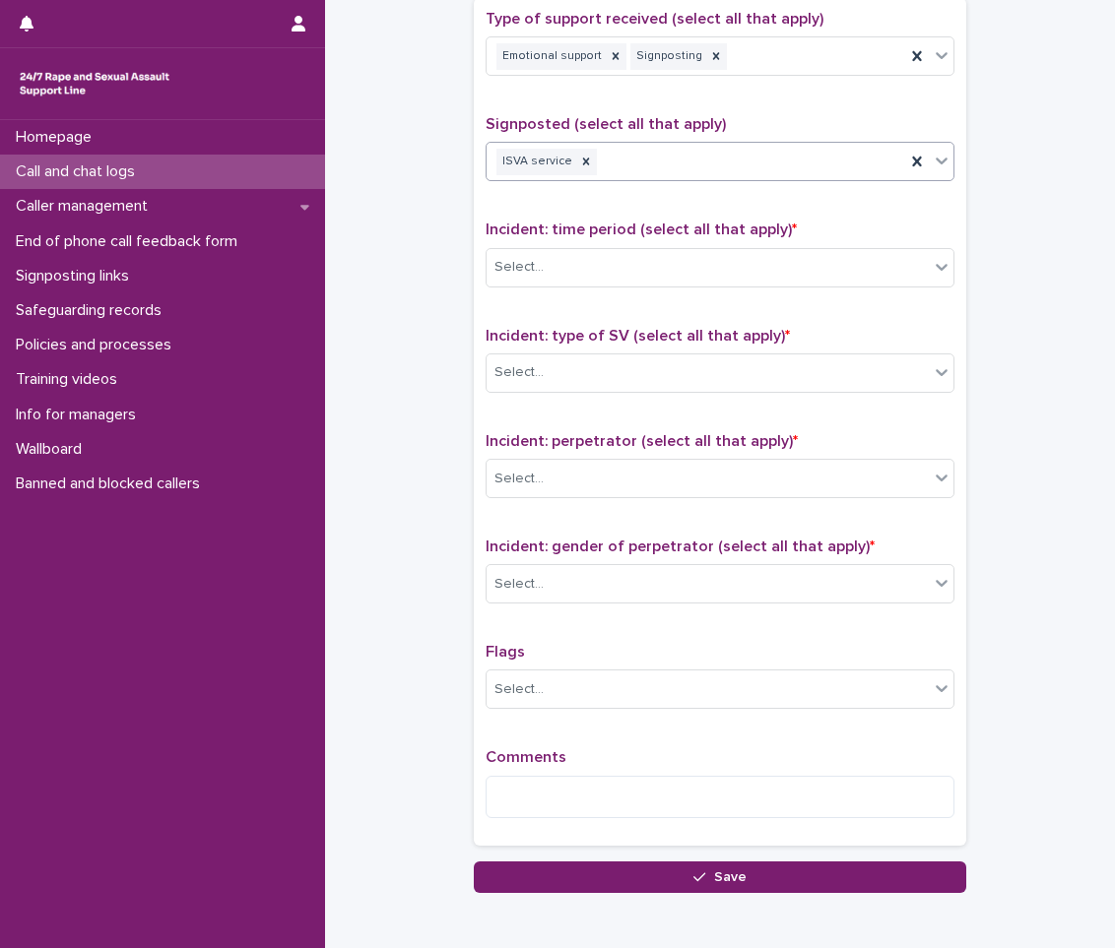
scroll to position [1182, 0]
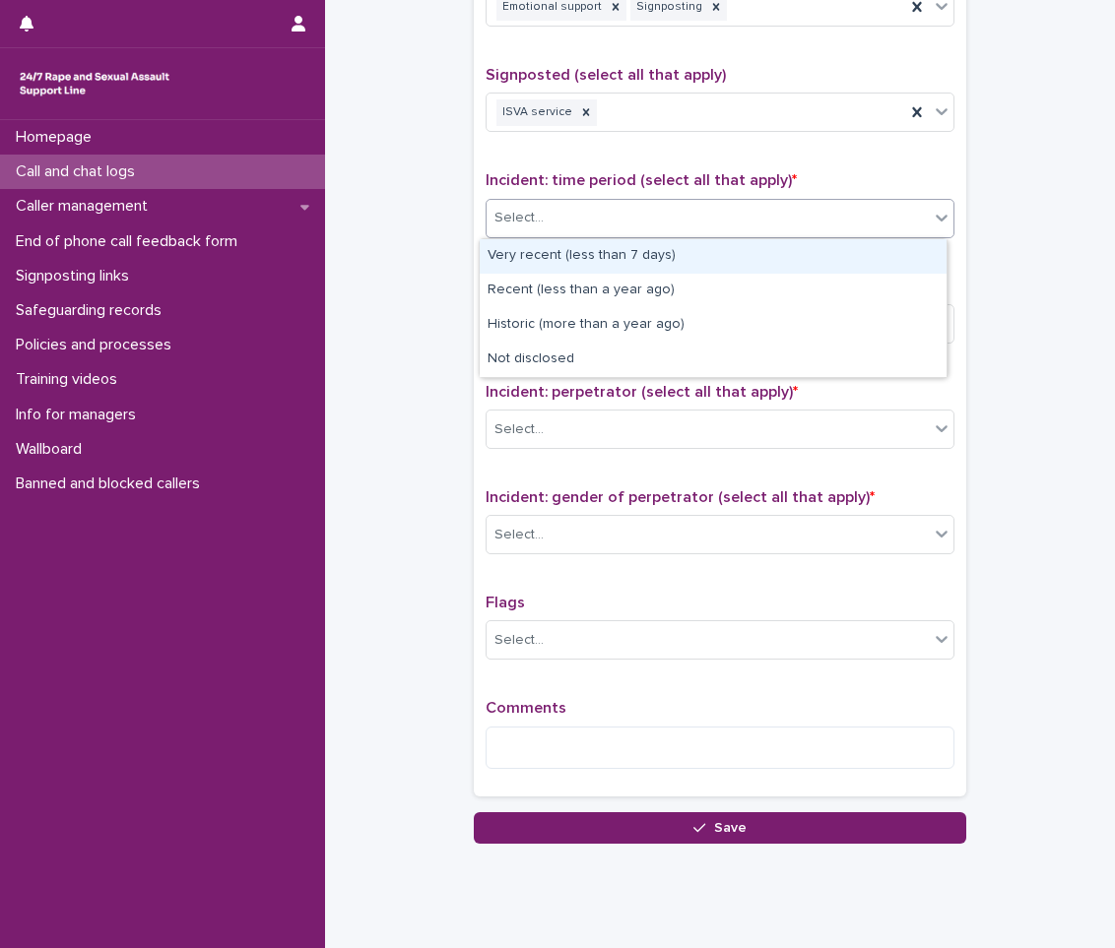
click at [878, 225] on div "Select..." at bounding box center [707, 218] width 442 height 32
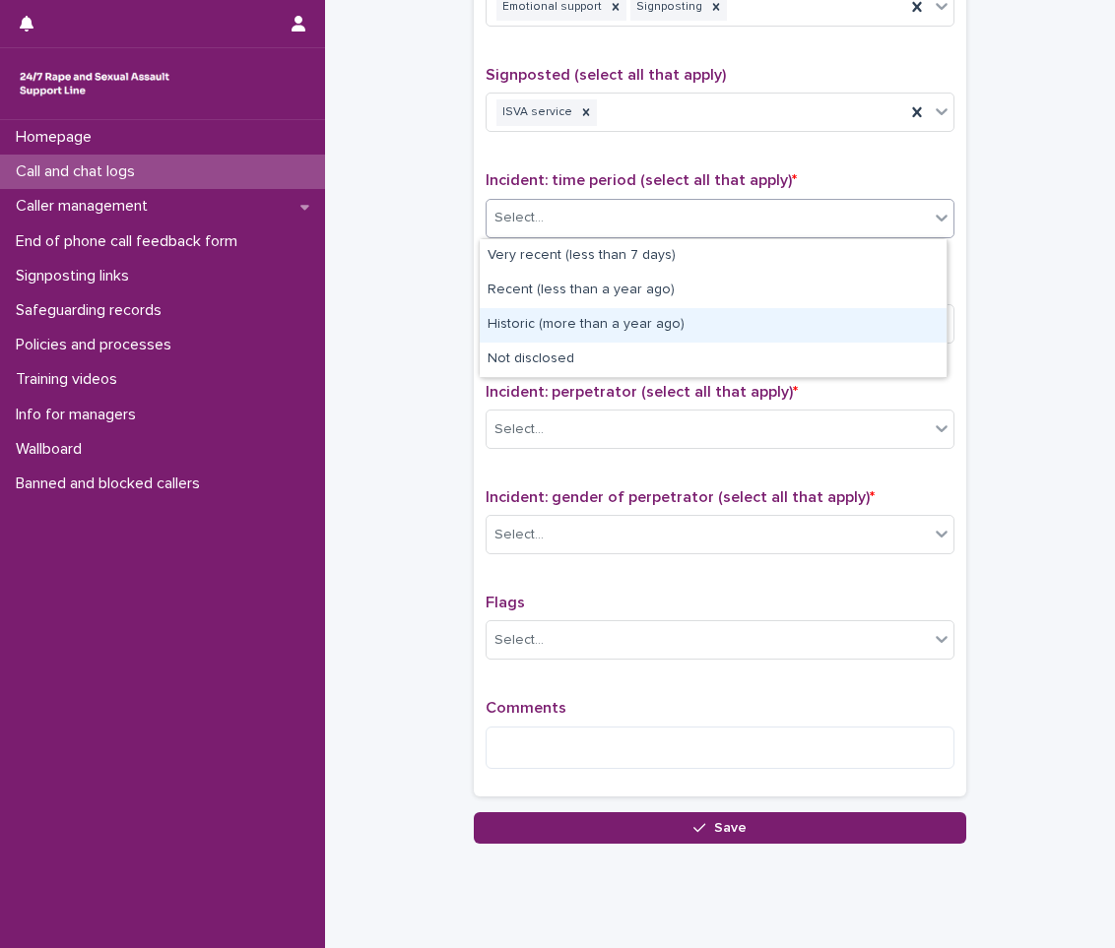
click at [652, 321] on div "Historic (more than a year ago)" at bounding box center [713, 325] width 467 height 34
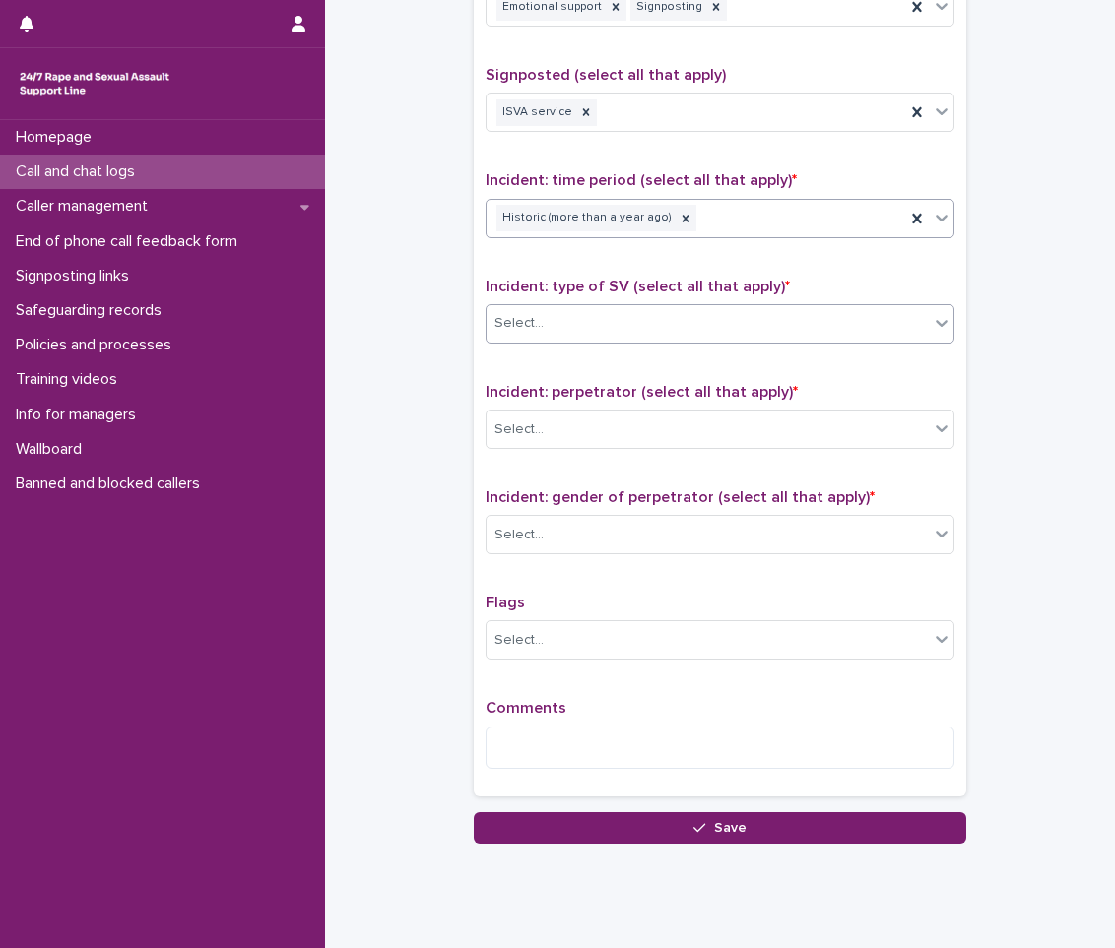
click at [658, 328] on div "Select..." at bounding box center [707, 323] width 442 height 32
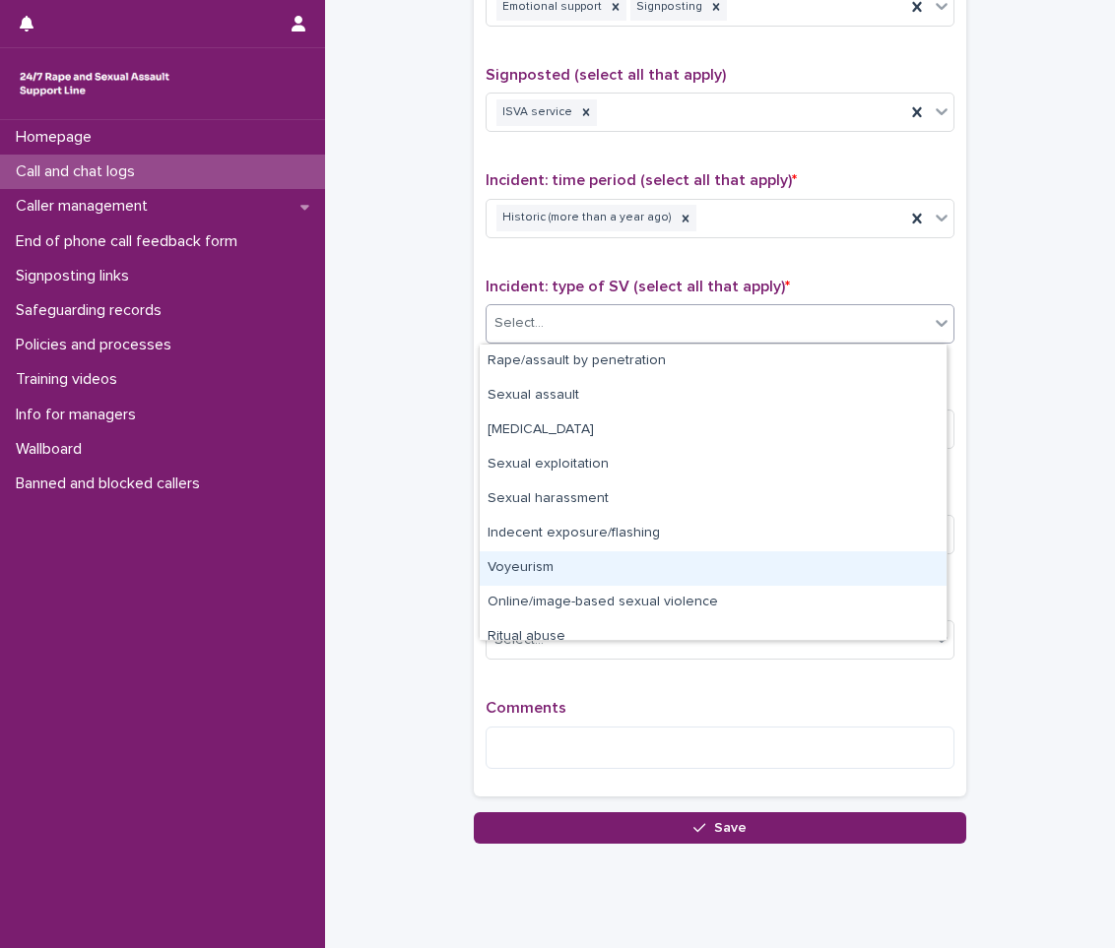
scroll to position [49, 0]
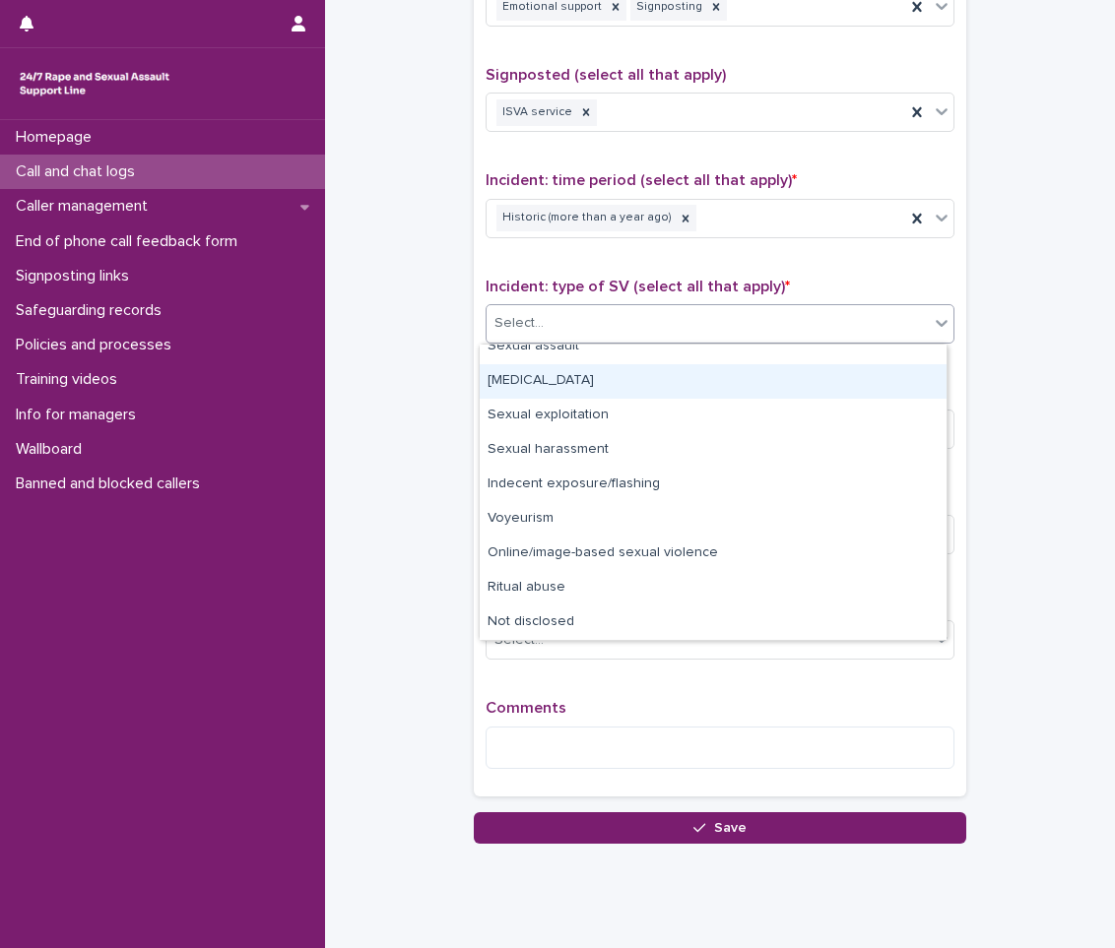
click at [619, 381] on div "[MEDICAL_DATA]" at bounding box center [713, 381] width 467 height 34
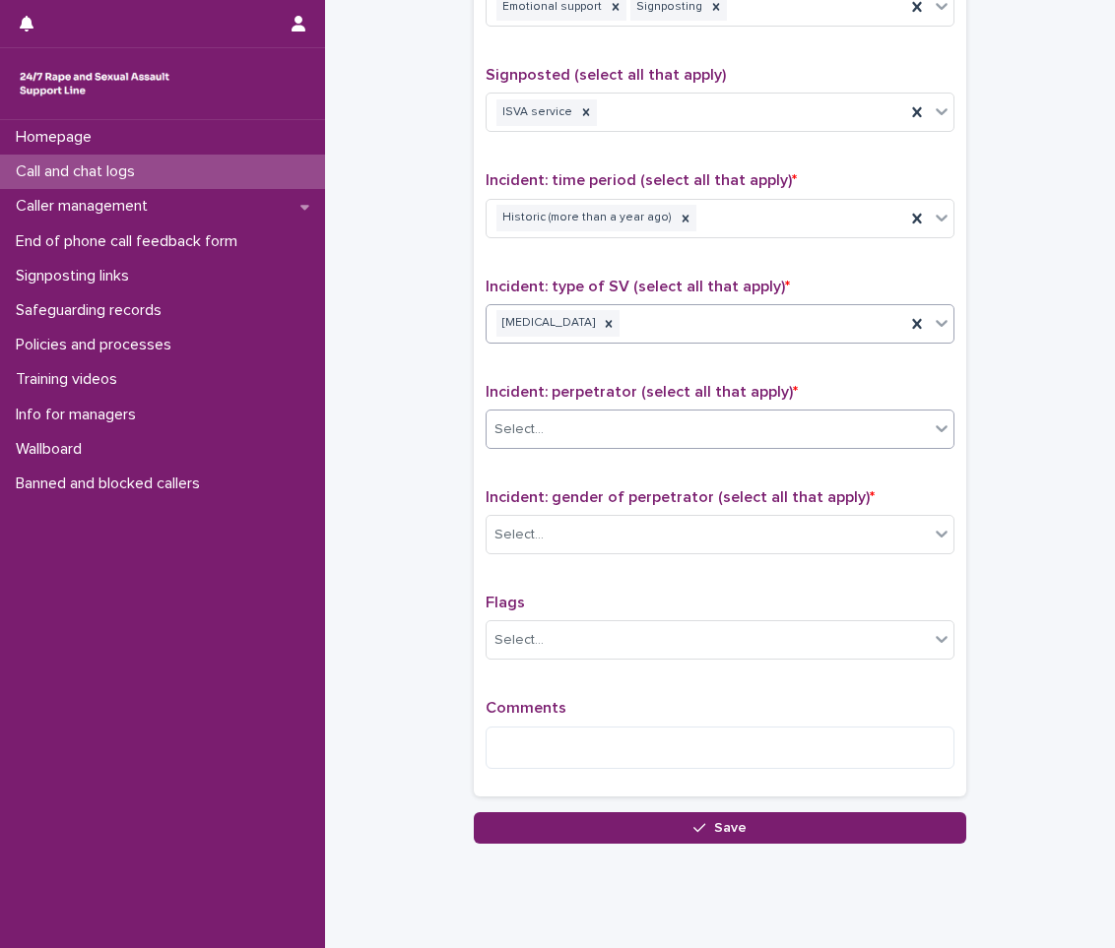
click at [620, 437] on div "Select..." at bounding box center [707, 430] width 442 height 32
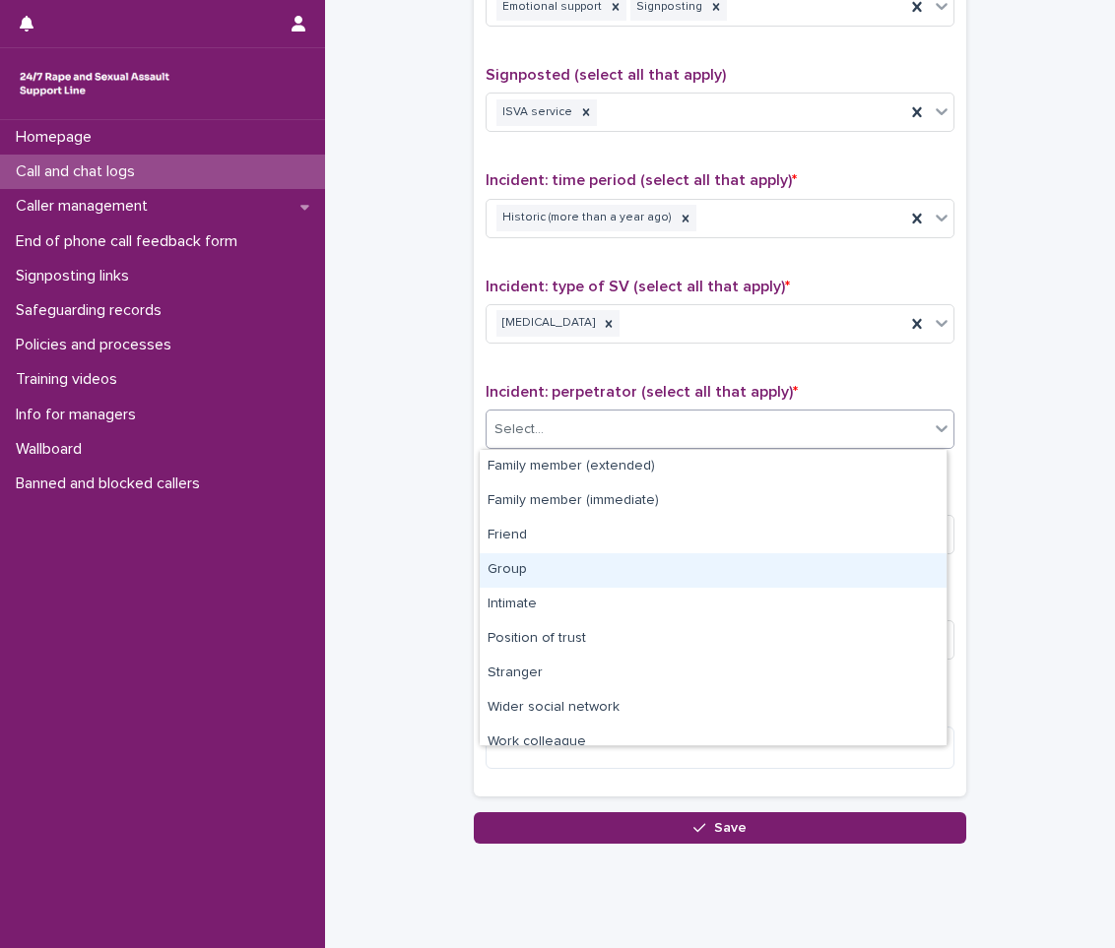
scroll to position [84, 0]
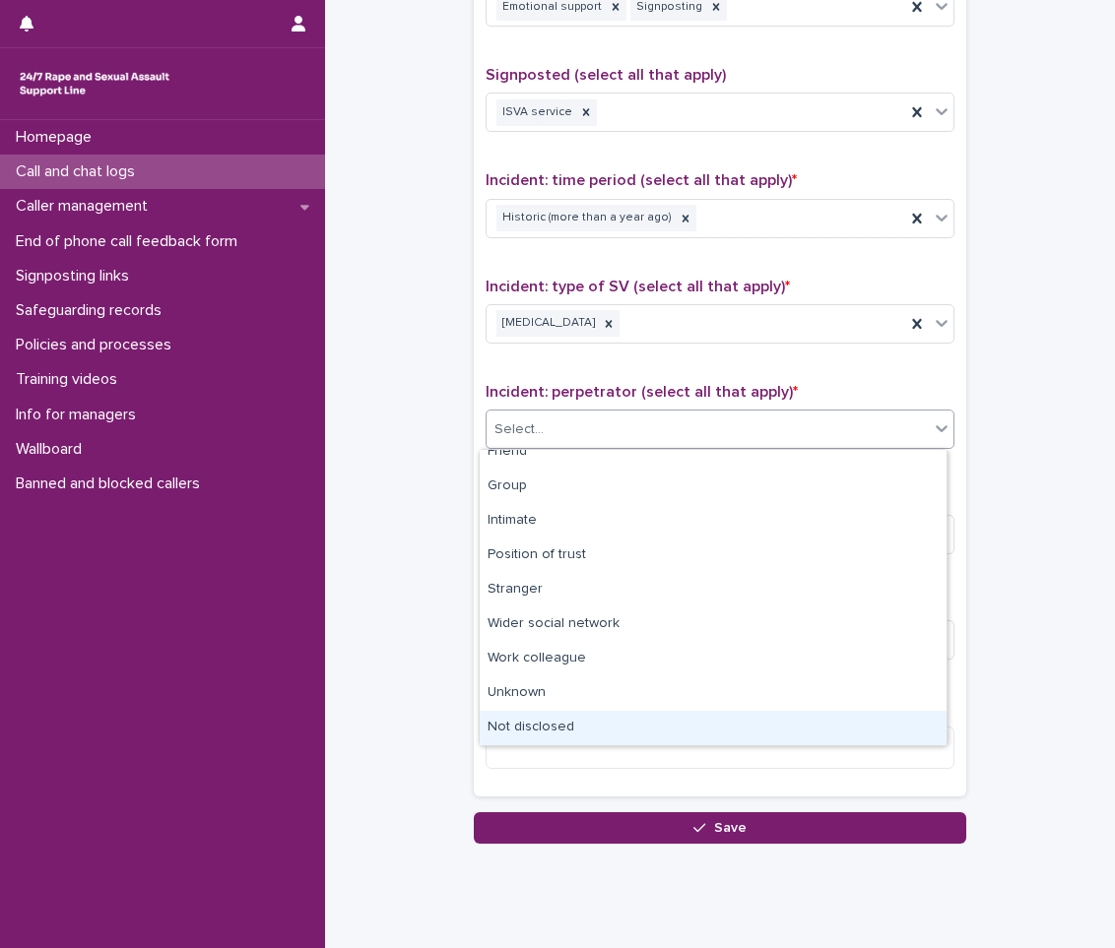
click at [531, 728] on div "Not disclosed" at bounding box center [713, 728] width 467 height 34
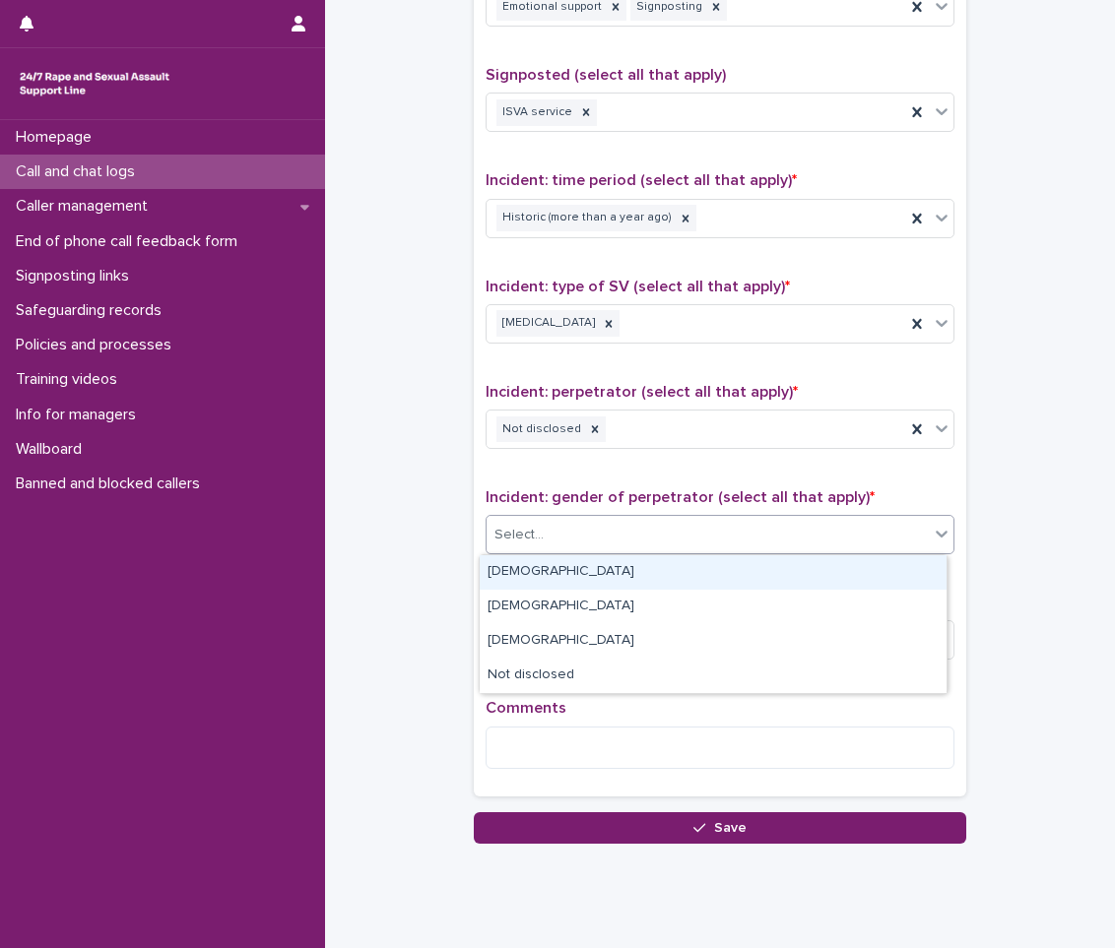
drag, startPoint x: 629, startPoint y: 548, endPoint x: 601, endPoint y: 580, distance: 42.5
click at [629, 547] on div "Select..." at bounding box center [707, 535] width 442 height 32
click at [601, 580] on div "[DEMOGRAPHIC_DATA]" at bounding box center [713, 572] width 467 height 34
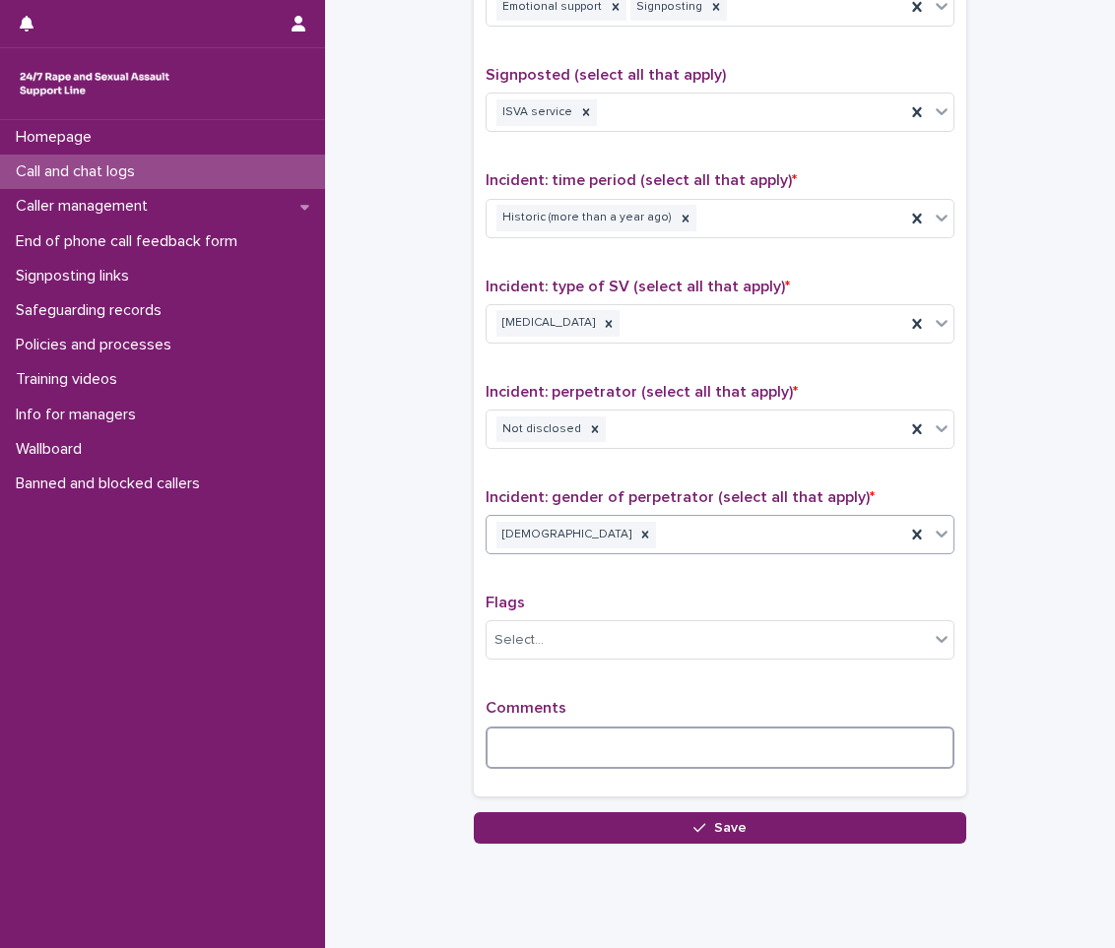
drag, startPoint x: 552, startPoint y: 738, endPoint x: 545, endPoint y: 720, distance: 19.0
click at [546, 728] on textarea at bounding box center [719, 748] width 469 height 42
type textarea "*"
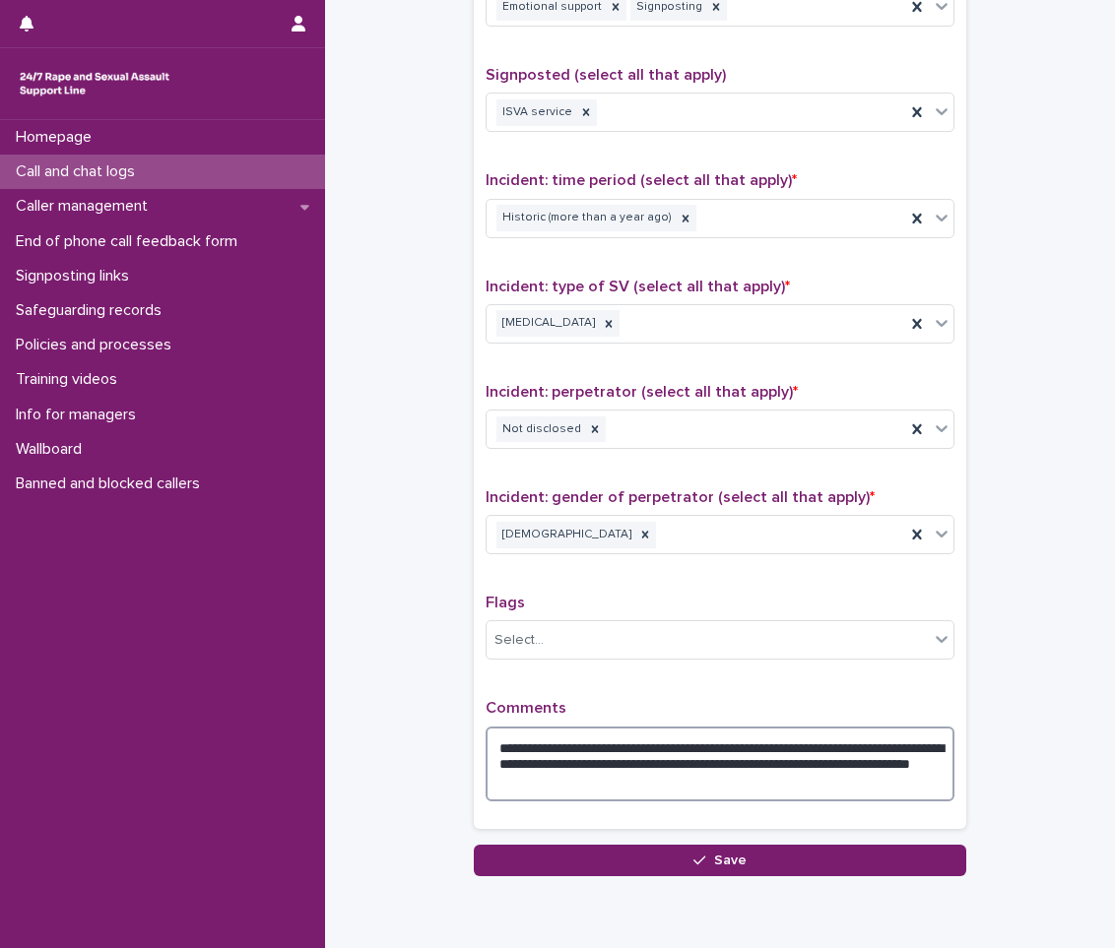
click at [794, 767] on textarea "**********" at bounding box center [719, 764] width 469 height 75
click at [801, 766] on textarea "**********" at bounding box center [719, 764] width 469 height 75
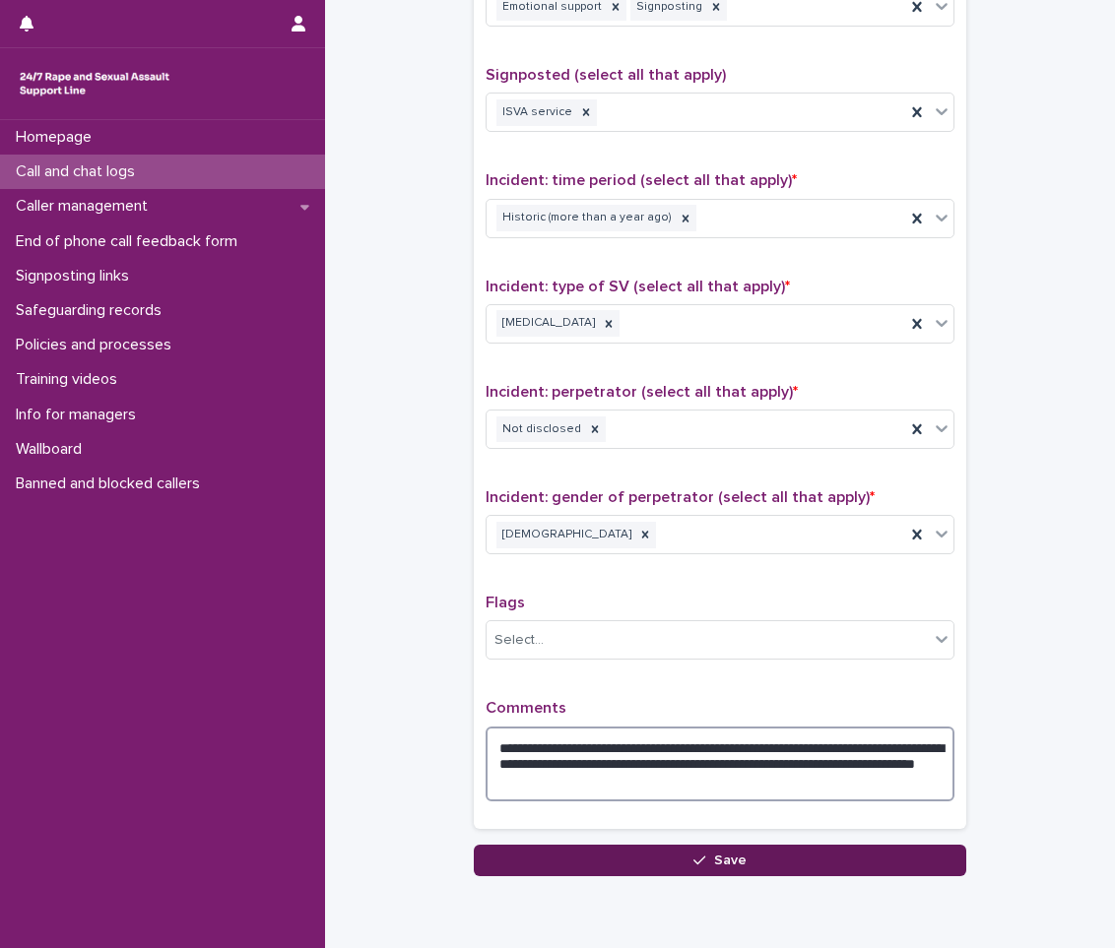
type textarea "**********"
click at [789, 854] on button "Save" at bounding box center [720, 861] width 492 height 32
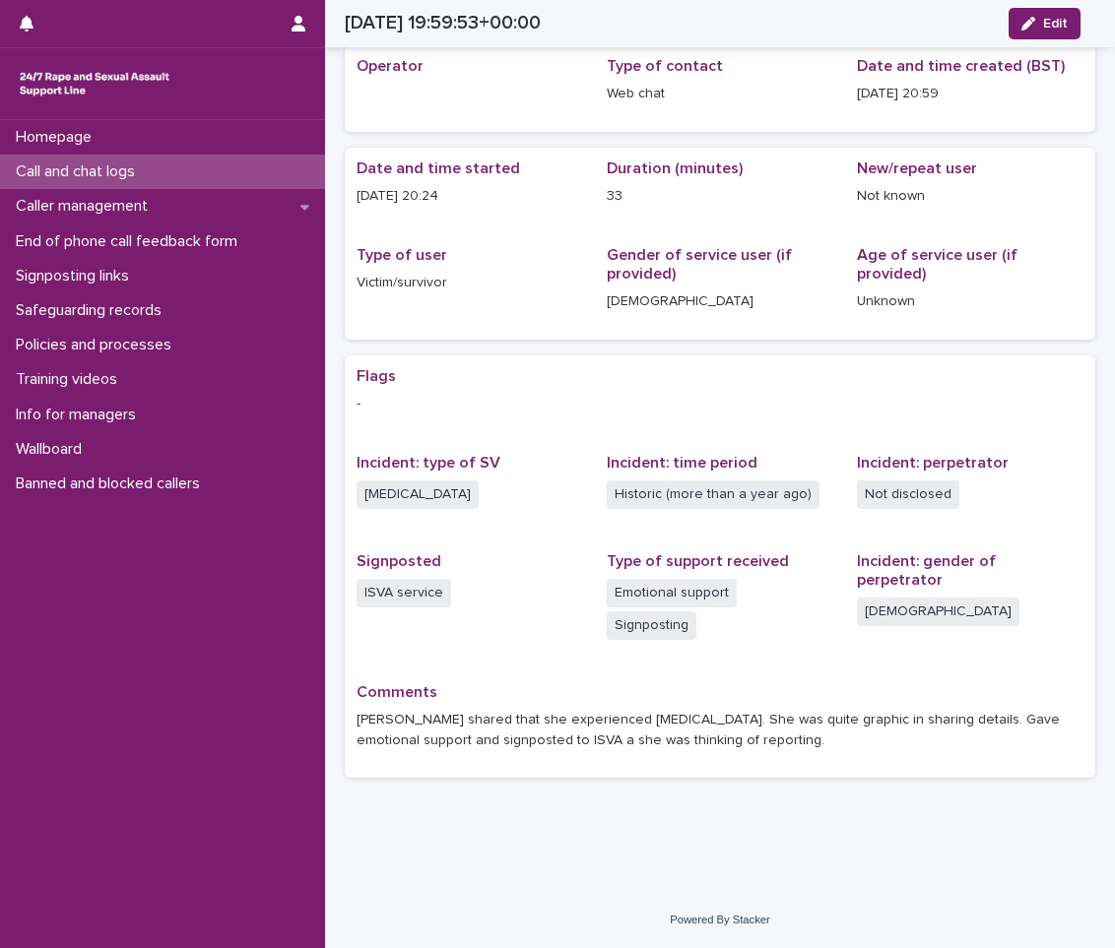
scroll to position [40, 0]
